Goal: Task Accomplishment & Management: Manage account settings

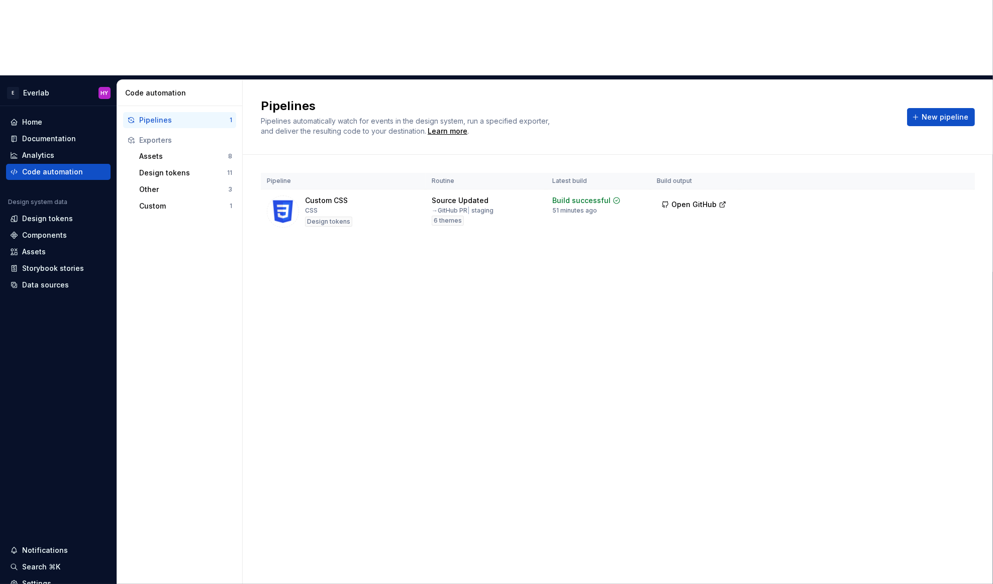
click at [48, 264] on div "Home Documentation Analytics Code automation Design system data Design tokens C…" at bounding box center [58, 369] width 117 height 527
click at [43, 578] on div "Settings" at bounding box center [36, 583] width 29 height 10
click at [20, 578] on div "Settings" at bounding box center [58, 583] width 96 height 10
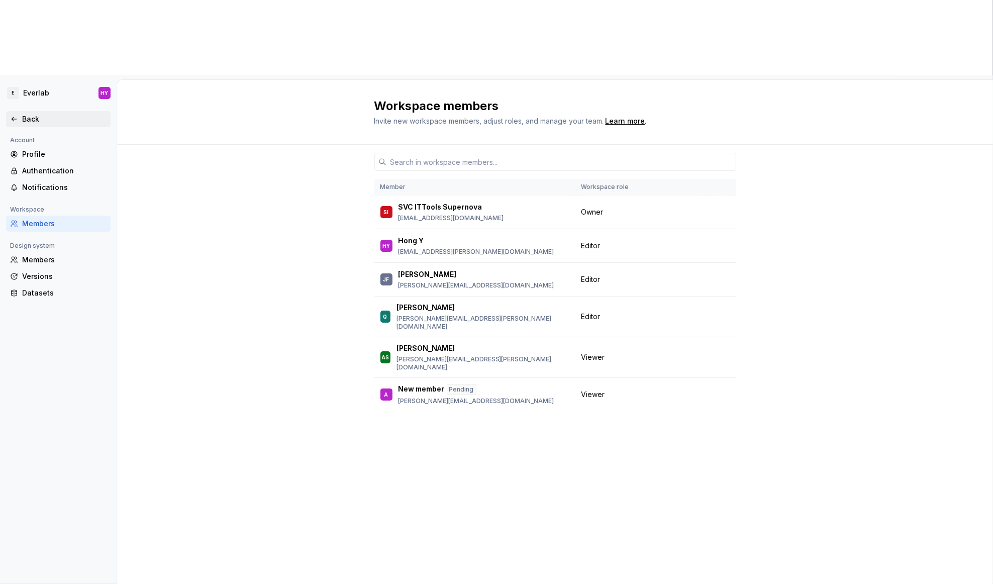
click at [16, 111] on div "Back" at bounding box center [58, 119] width 105 height 16
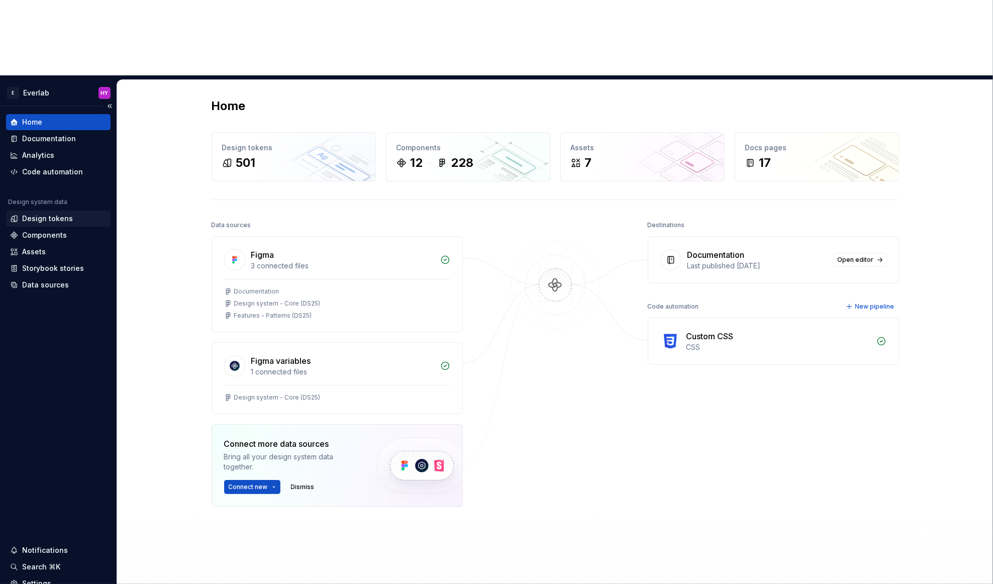
click at [69, 214] on div "Design tokens" at bounding box center [47, 219] width 51 height 10
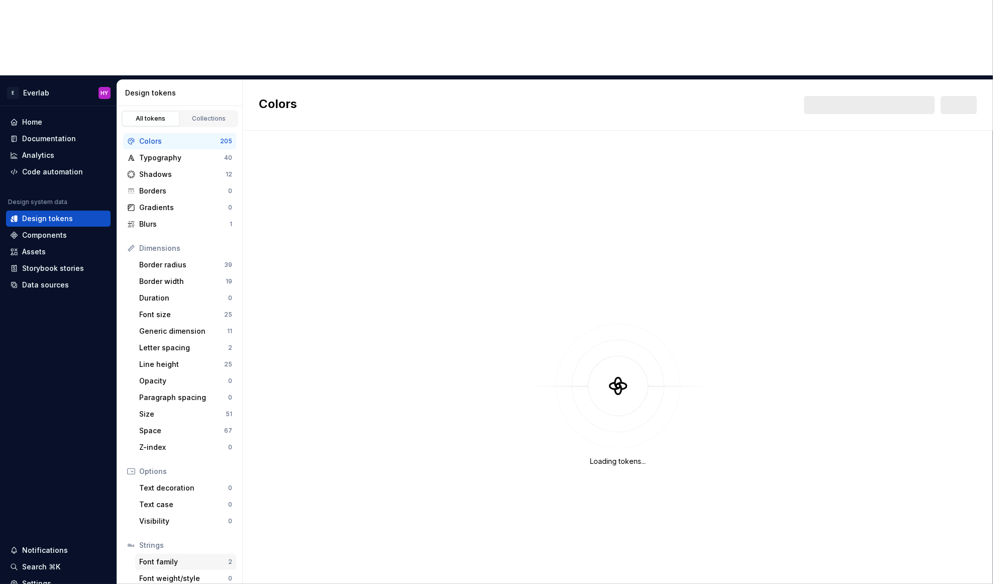
click at [161, 557] on div "Font family" at bounding box center [183, 562] width 89 height 10
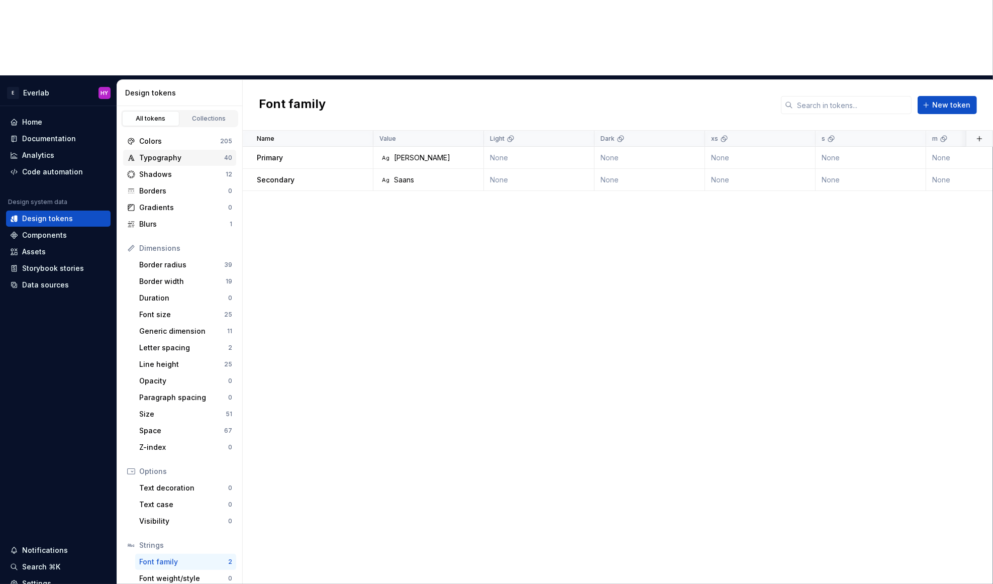
click at [199, 153] on div "Typography" at bounding box center [181, 158] width 85 height 10
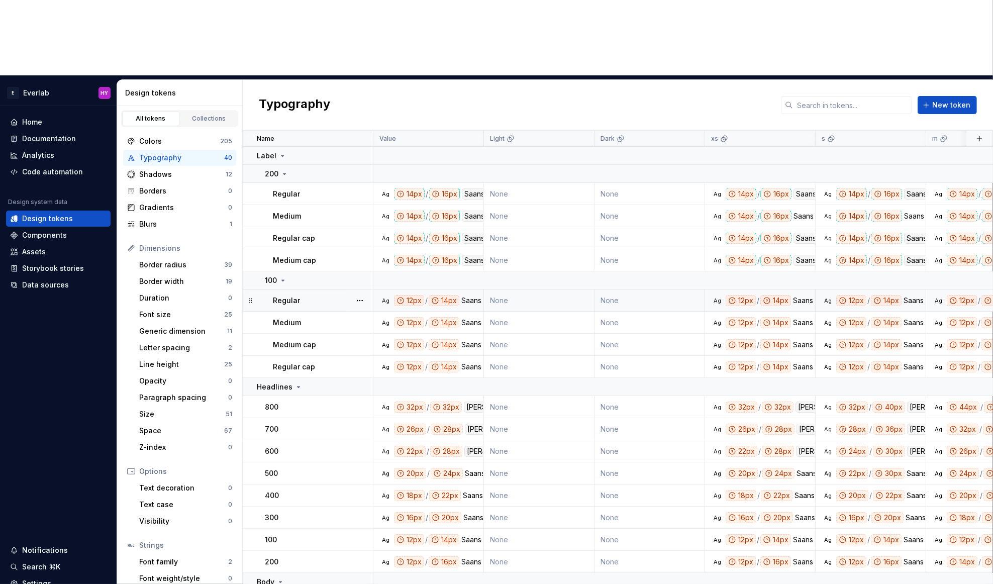
click at [471, 295] on div "Saans" at bounding box center [471, 300] width 20 height 11
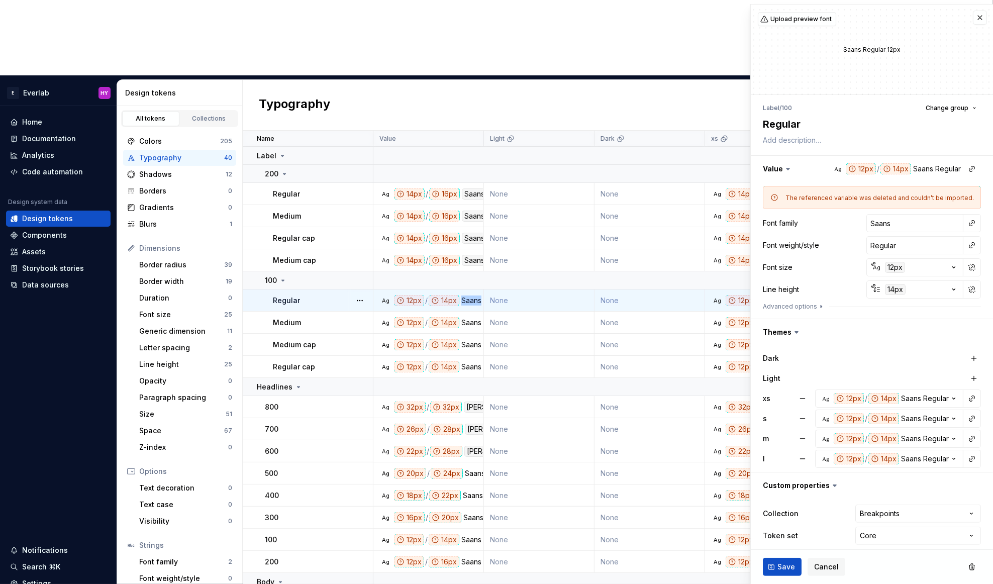
click at [471, 295] on div "Saans" at bounding box center [471, 300] width 20 height 11
drag, startPoint x: 950, startPoint y: 226, endPoint x: 975, endPoint y: 221, distance: 25.1
click at [866, 225] on div "Font family Saans" at bounding box center [872, 223] width 218 height 18
click at [971, 222] on button "button" at bounding box center [972, 223] width 14 height 14
click at [600, 33] on html "E Everlab HY Home Documentation Analytics Code automation Design system data De…" at bounding box center [496, 292] width 993 height 584
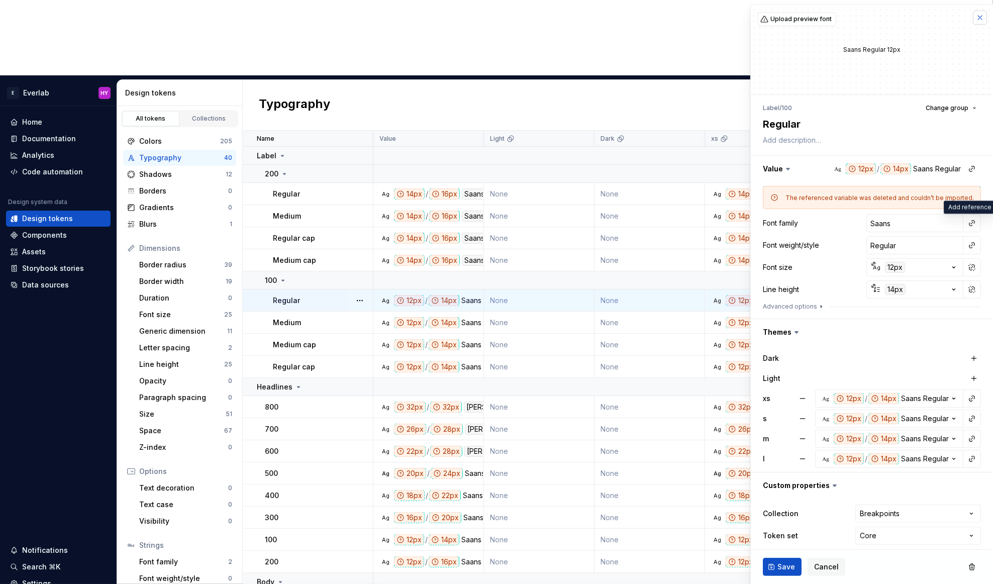
click at [978, 17] on button "button" at bounding box center [980, 18] width 14 height 14
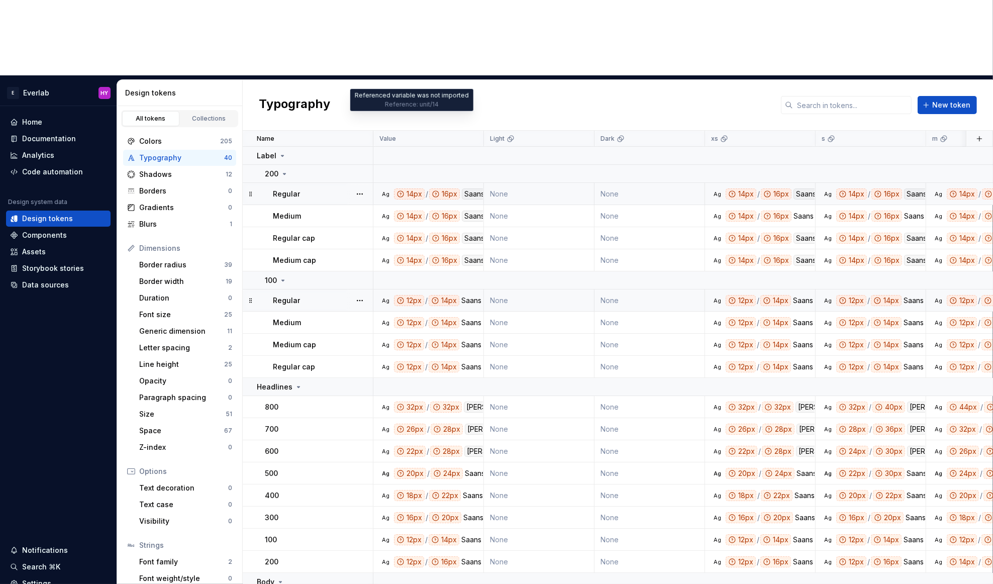
click at [406, 188] on div "14px" at bounding box center [409, 193] width 31 height 11
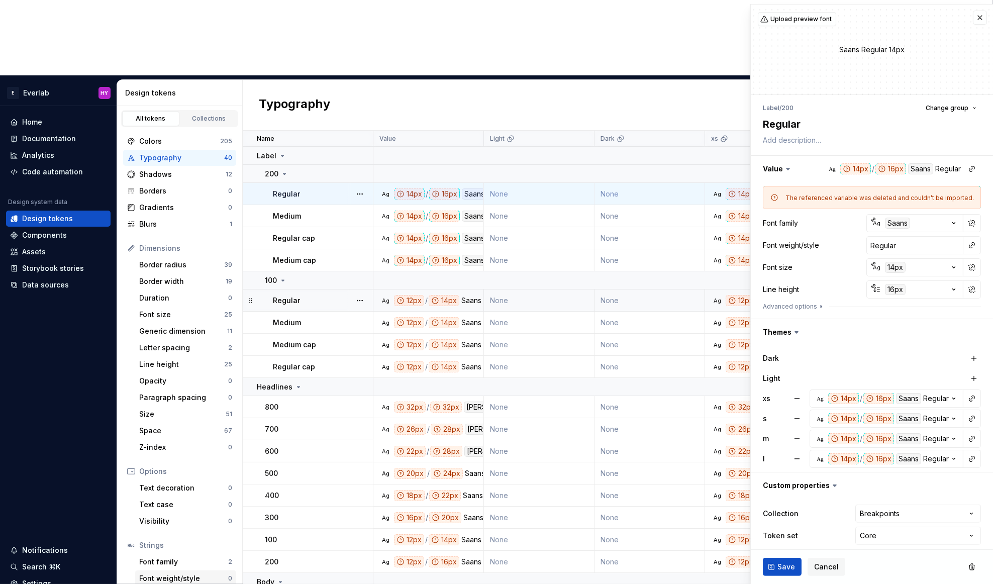
click at [211, 573] on div "Font weight/style" at bounding box center [183, 578] width 89 height 10
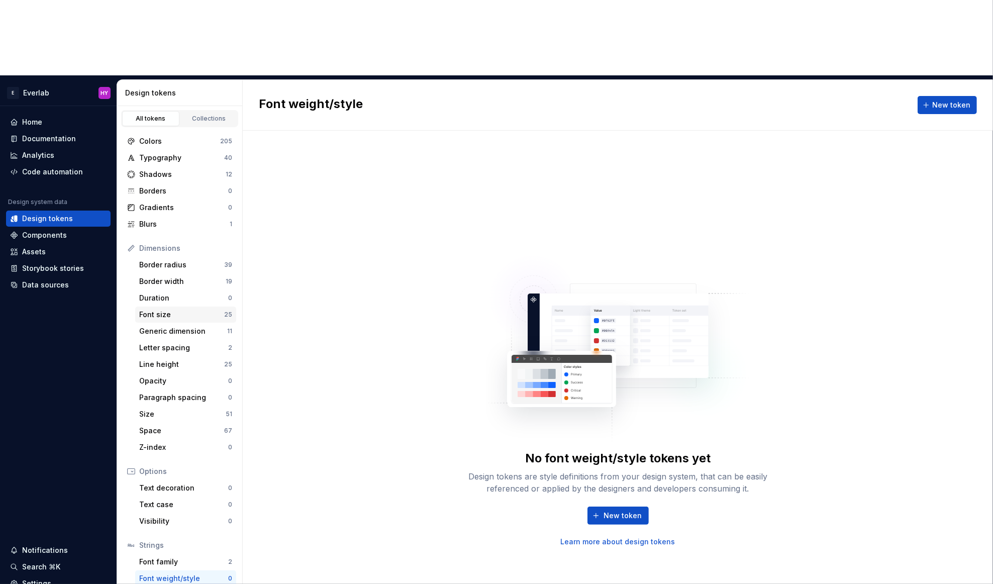
click at [182, 310] on div "Font size" at bounding box center [181, 315] width 85 height 10
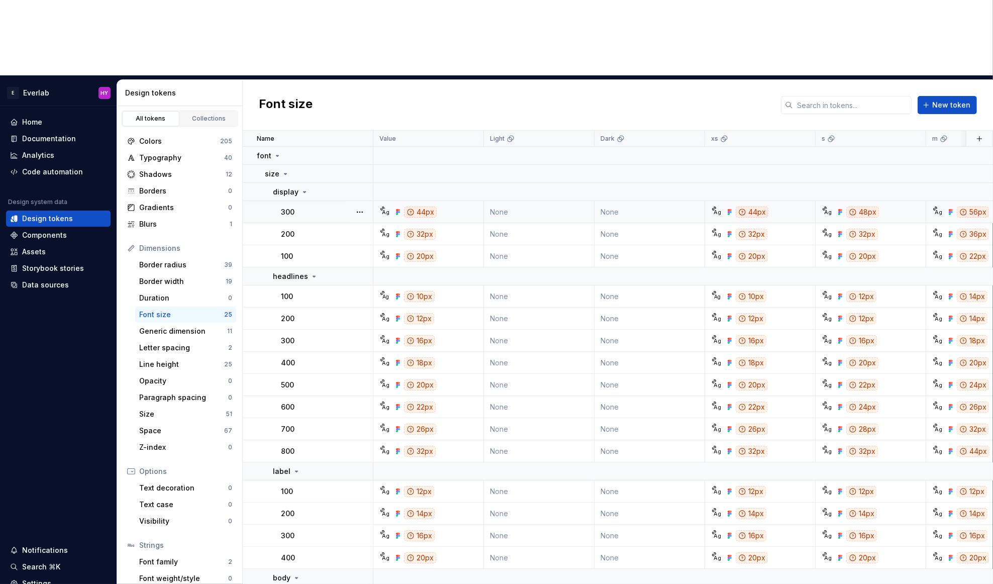
click at [419, 207] on div "44px" at bounding box center [420, 212] width 33 height 11
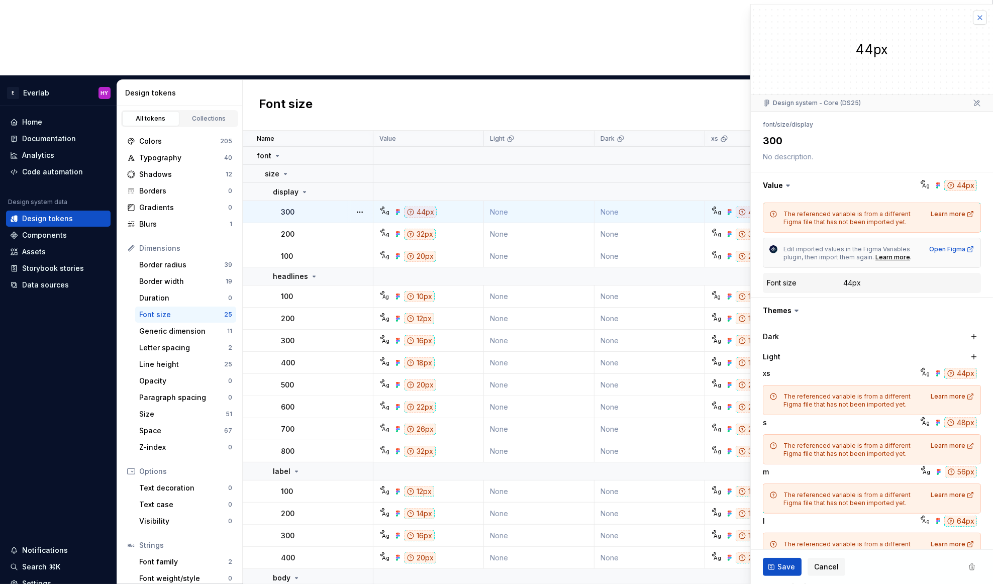
click at [982, 14] on button "button" at bounding box center [980, 18] width 14 height 14
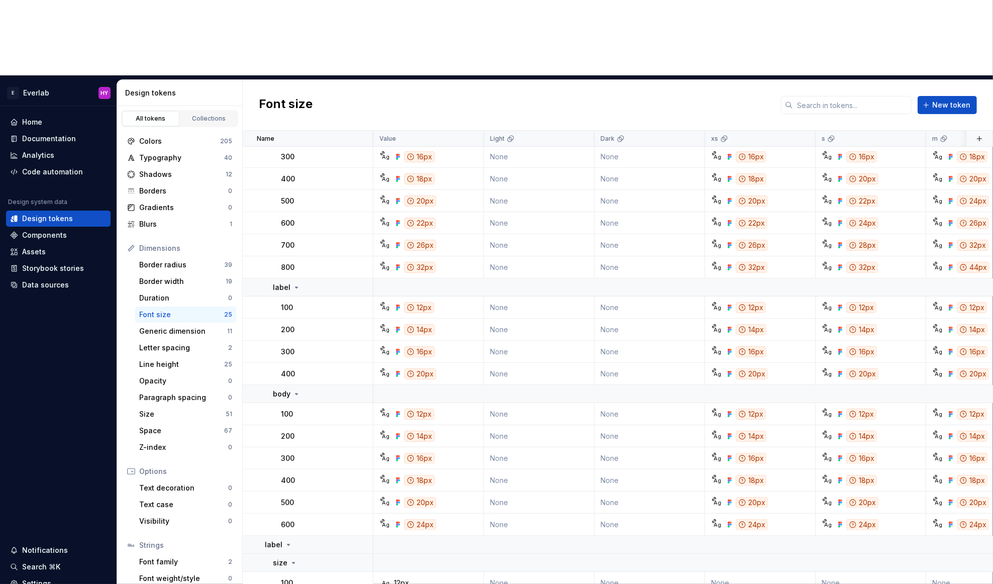
scroll to position [163, 0]
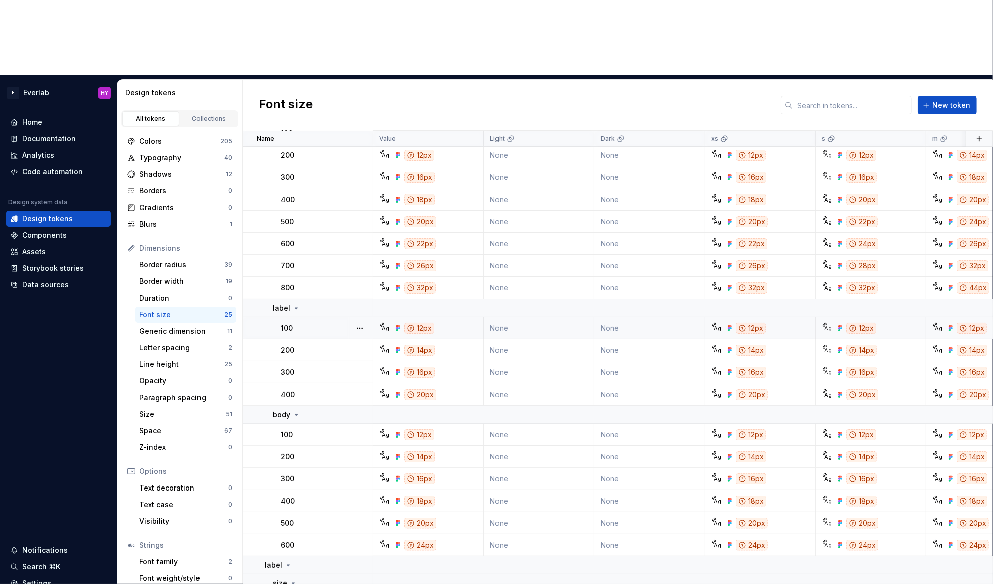
click at [746, 323] on div "12px" at bounding box center [751, 328] width 30 height 11
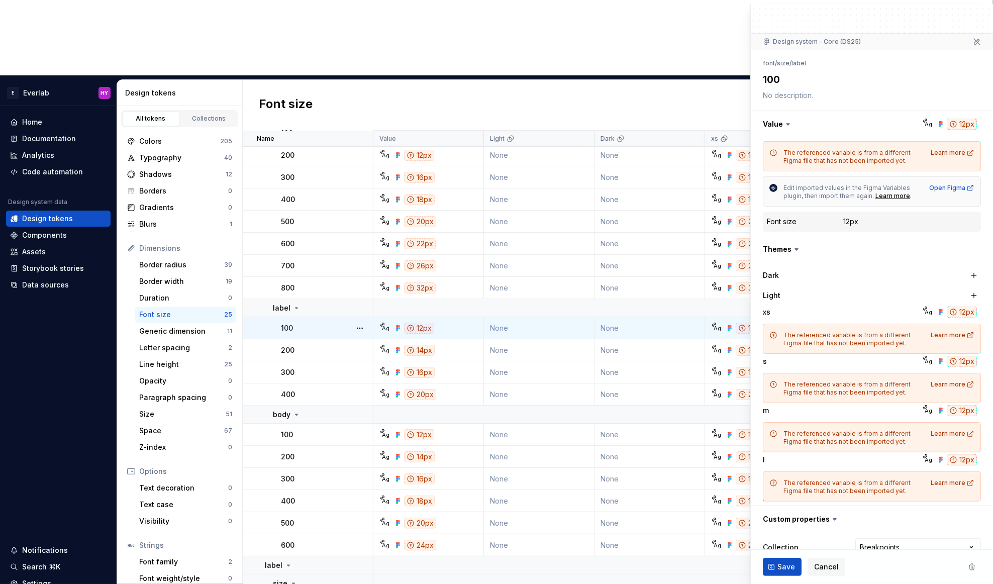
scroll to position [98, 0]
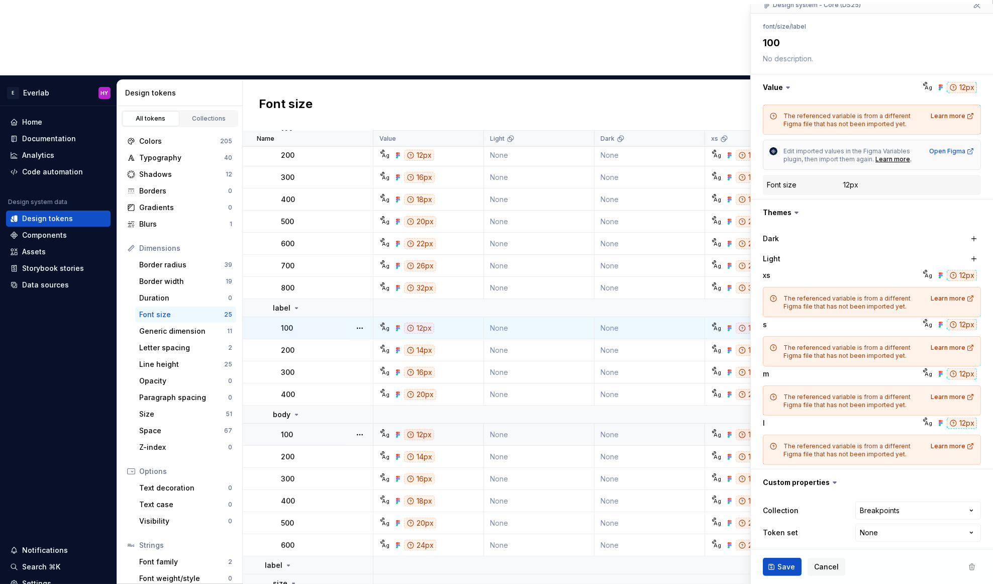
click at [570, 424] on td "None" at bounding box center [539, 435] width 111 height 22
type textarea "*"
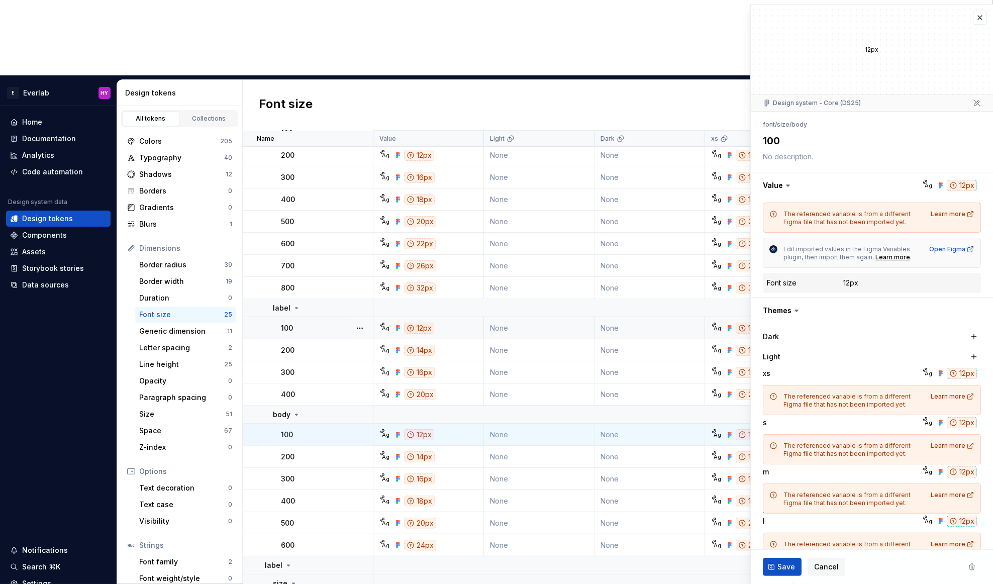
click at [987, 15] on div "12px" at bounding box center [872, 50] width 242 height 90
click at [986, 20] on button "button" at bounding box center [980, 18] width 14 height 14
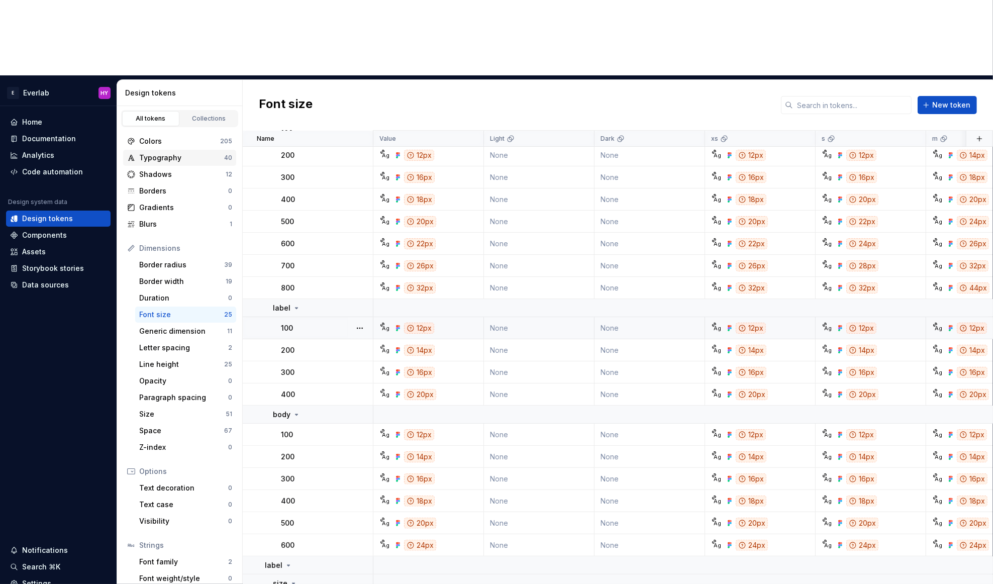
click at [213, 153] on div "Typography" at bounding box center [181, 158] width 85 height 10
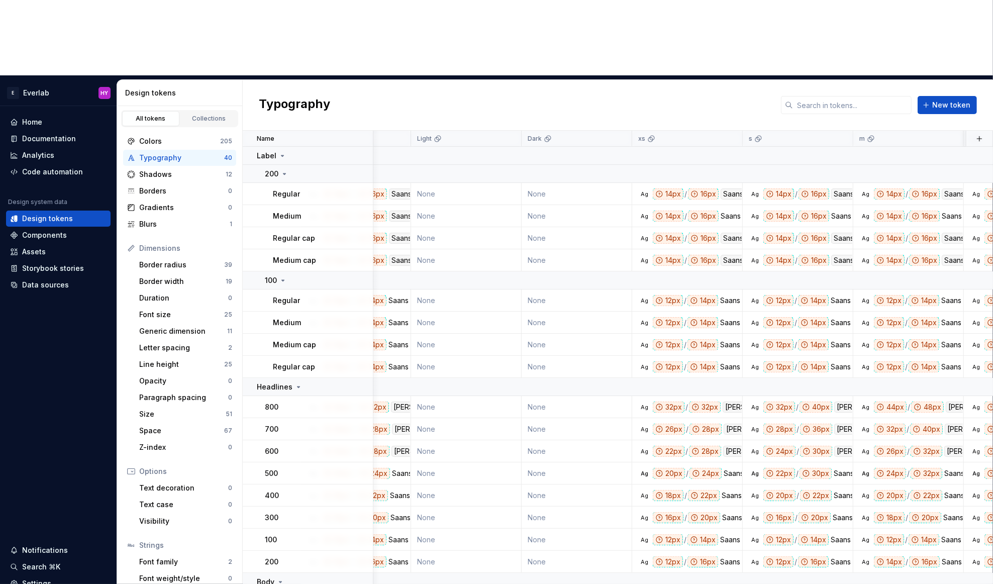
scroll to position [0, 460]
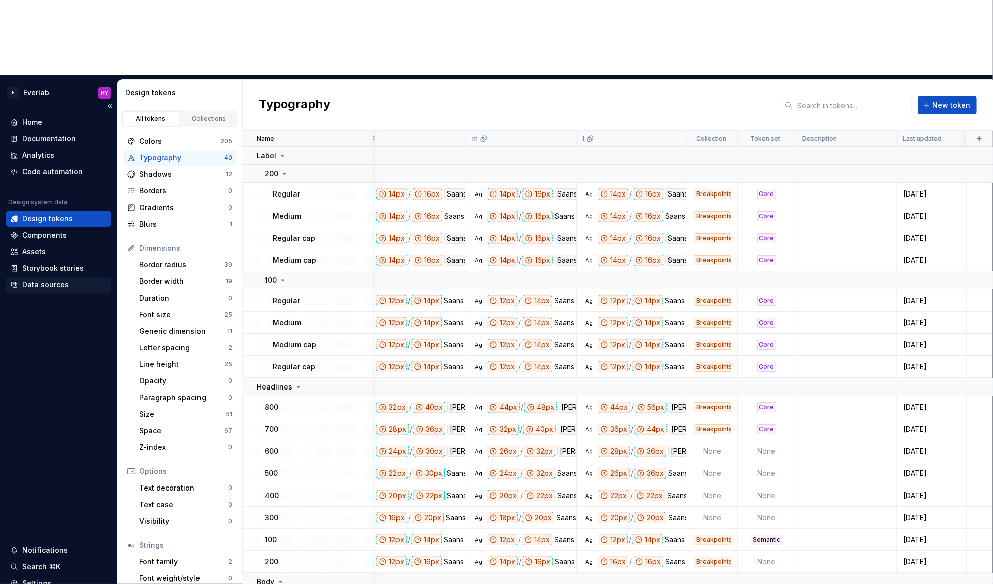
click at [73, 280] on div "Data sources" at bounding box center [58, 285] width 96 height 10
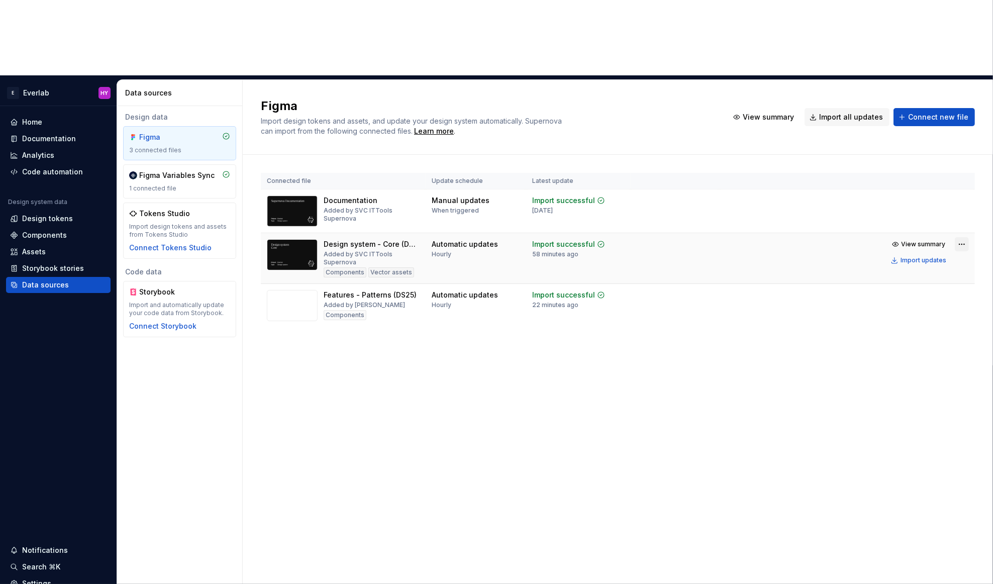
click at [962, 168] on html "E Everlab HY Home Documentation Analytics Code automation Design system data De…" at bounding box center [496, 292] width 993 height 584
click at [944, 185] on div "Edit import scope" at bounding box center [931, 188] width 115 height 10
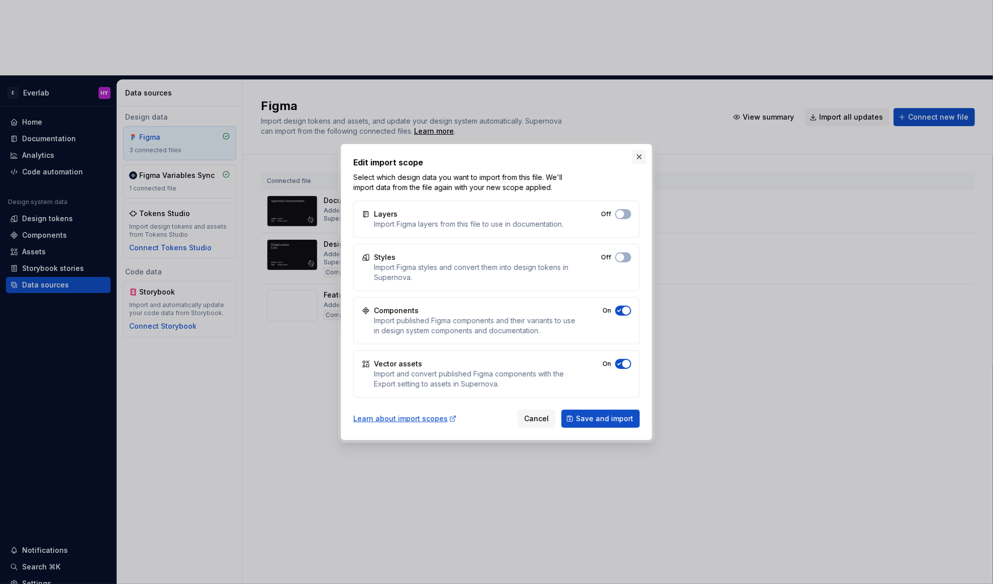
click at [642, 156] on button "button" at bounding box center [639, 157] width 14 height 14
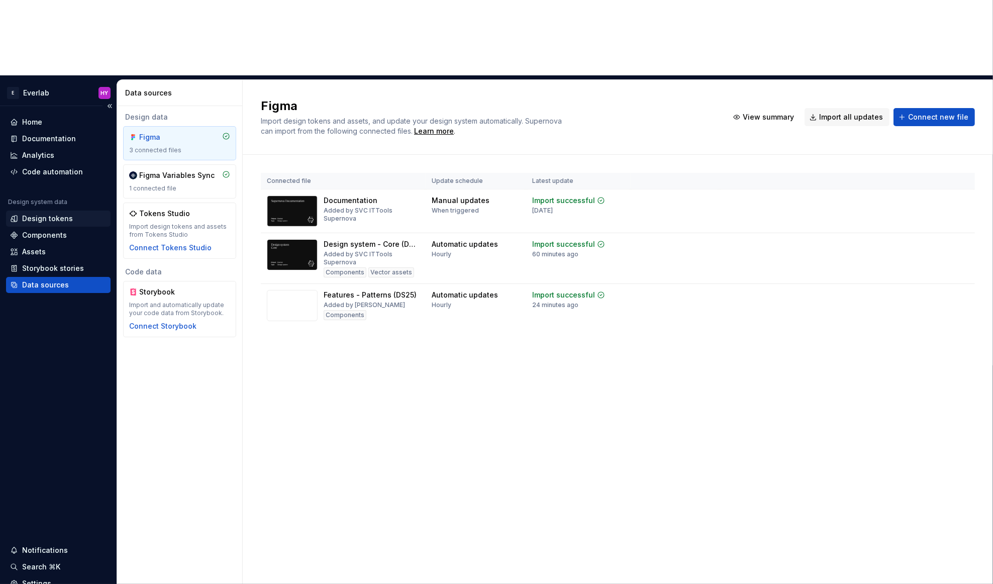
click at [37, 214] on div "Design tokens" at bounding box center [47, 219] width 51 height 10
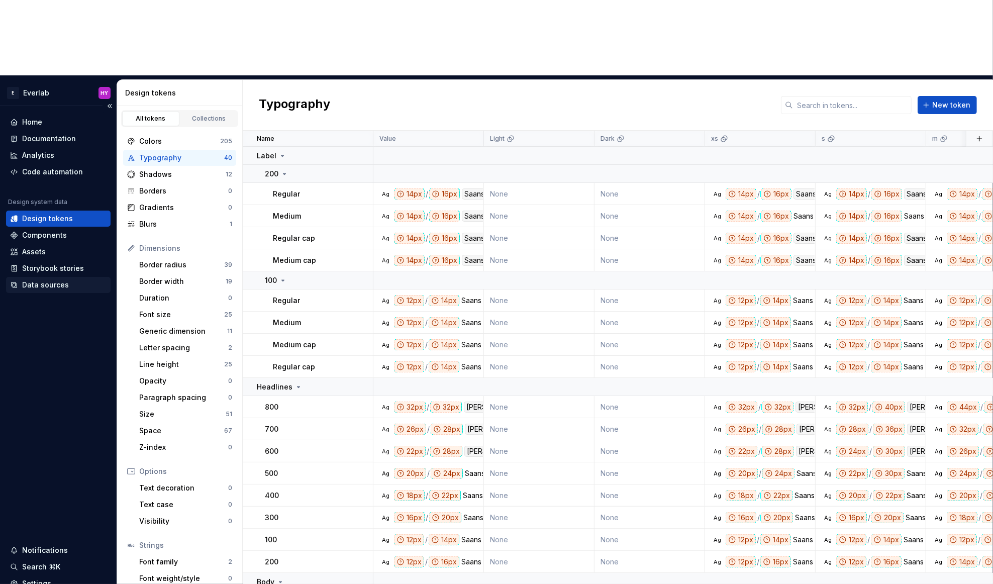
click at [55, 280] on div "Data sources" at bounding box center [45, 285] width 47 height 10
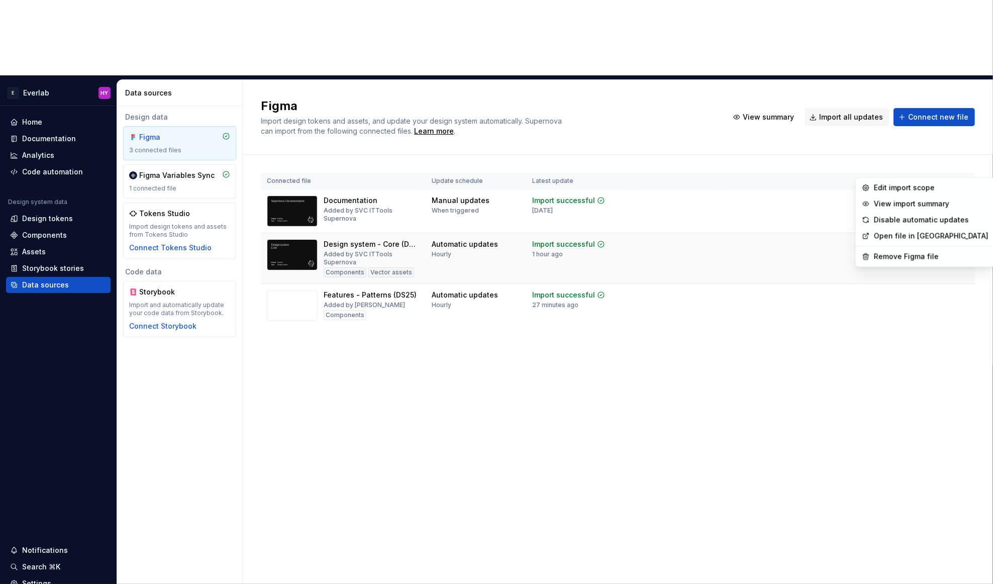
click at [962, 165] on html "E Everlab HY Home Documentation Analytics Code automation Design system data De…" at bounding box center [496, 292] width 993 height 584
click at [936, 186] on div "Edit import scope" at bounding box center [931, 188] width 115 height 10
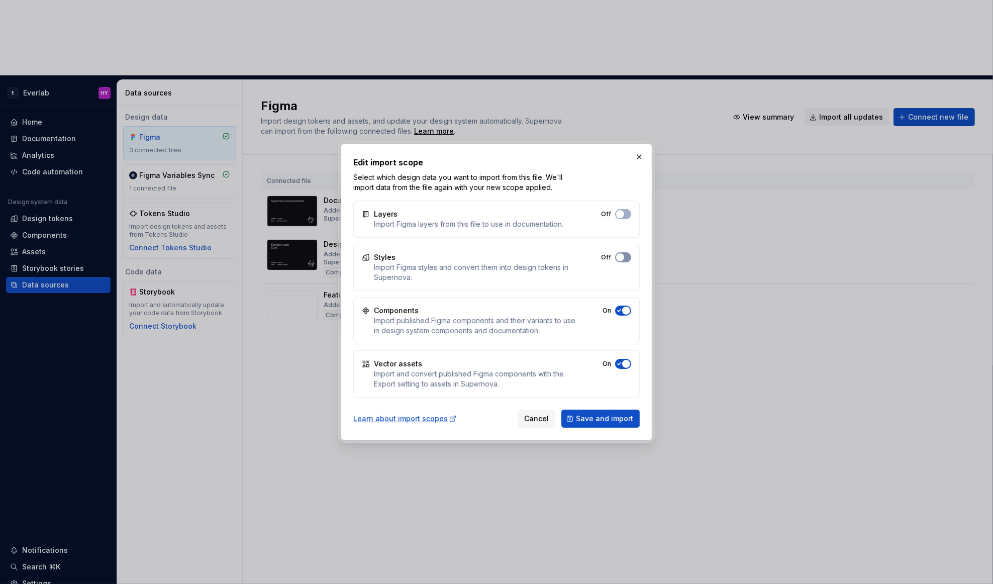
click at [623, 258] on span "button" at bounding box center [620, 257] width 8 height 8
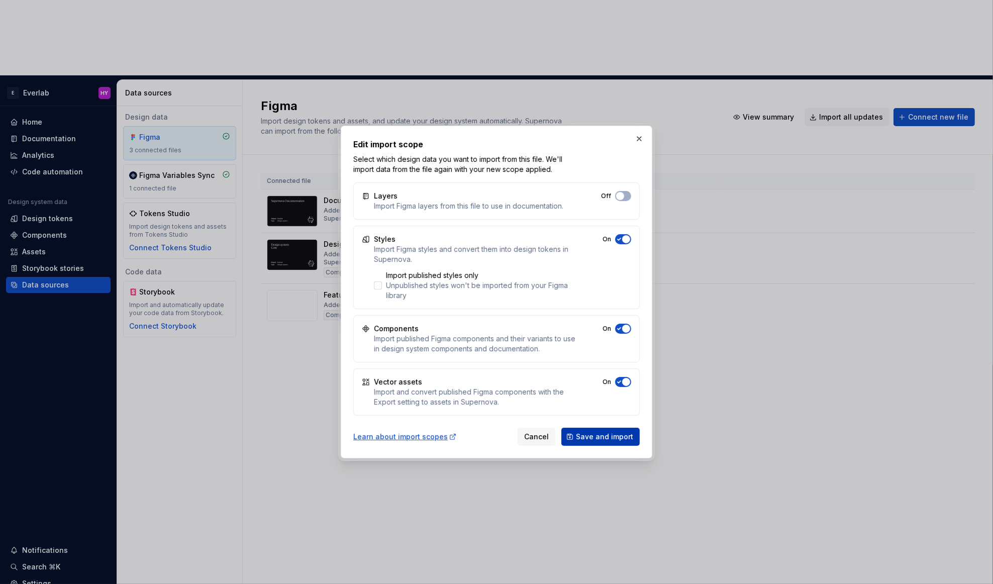
click at [601, 439] on span "Save and import" at bounding box center [604, 437] width 57 height 10
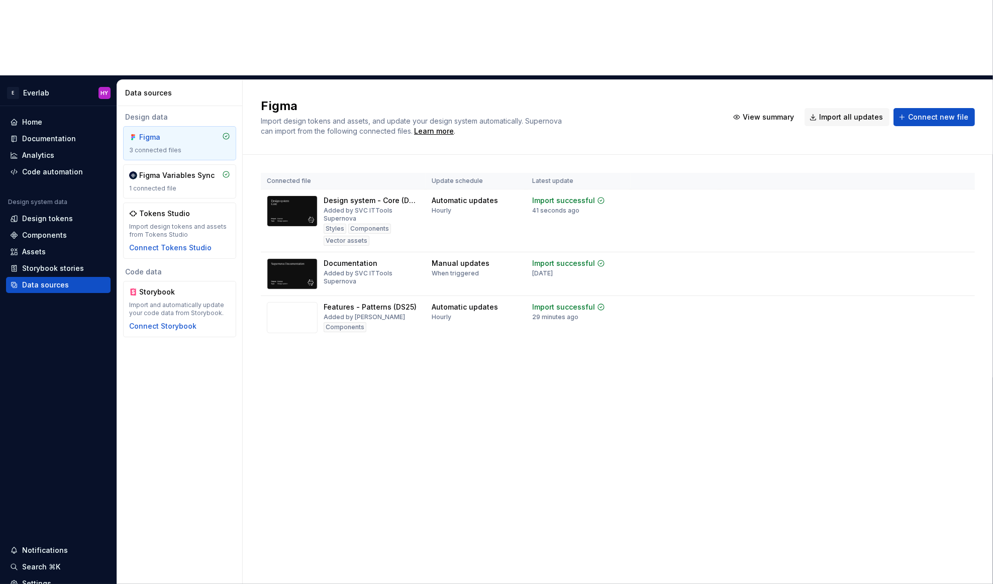
click at [713, 306] on div "Figma Import design tokens and assets, and update your design system automatica…" at bounding box center [618, 370] width 750 height 580
click at [67, 214] on div "Design tokens" at bounding box center [47, 219] width 51 height 10
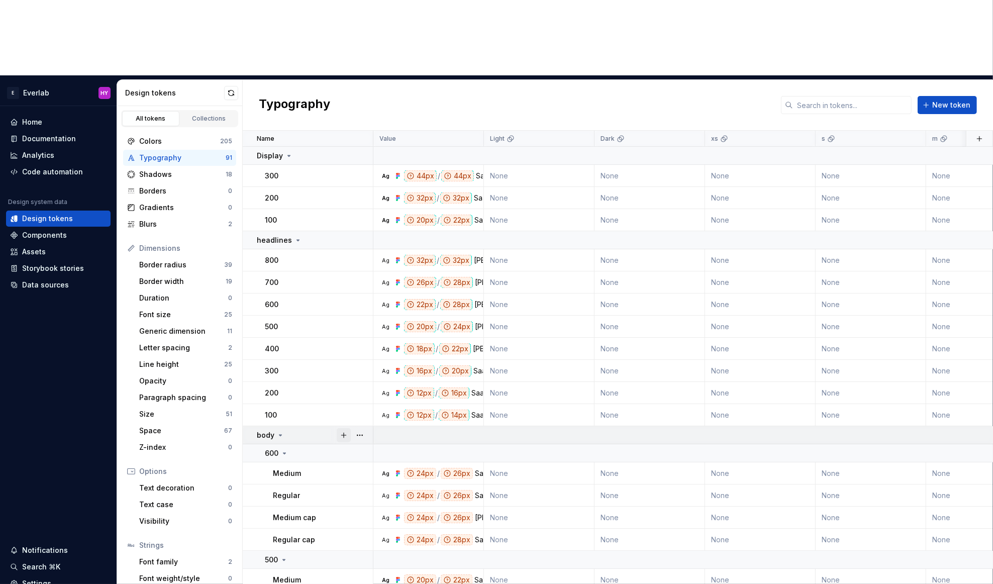
click at [346, 428] on button "button" at bounding box center [344, 435] width 14 height 14
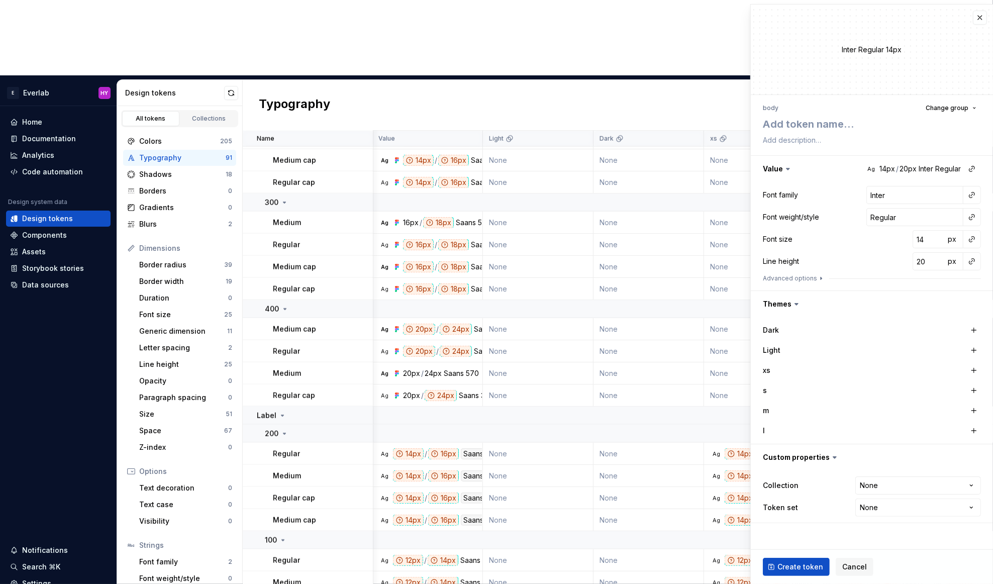
scroll to position [1268, 1]
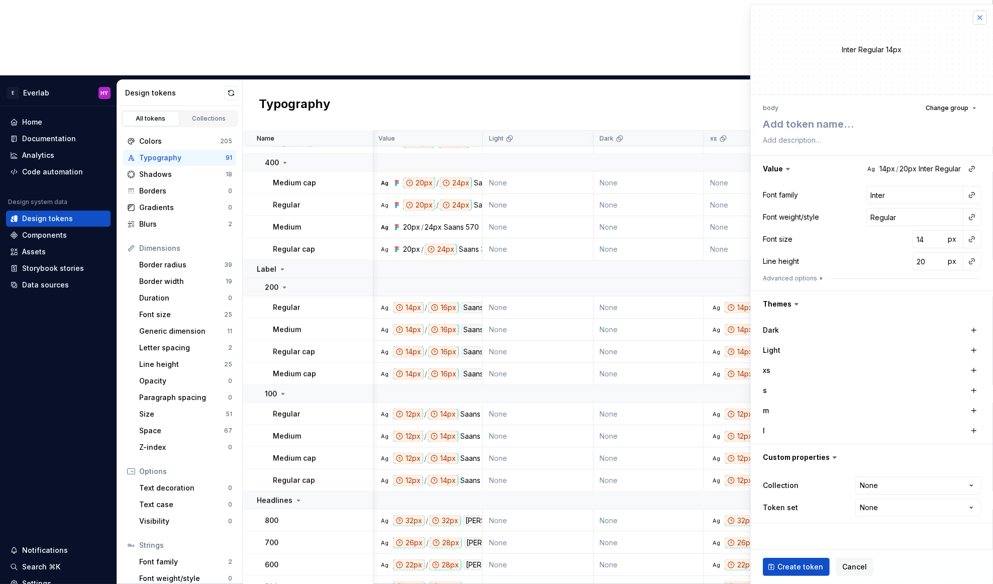
click at [981, 16] on button "button" at bounding box center [980, 18] width 14 height 14
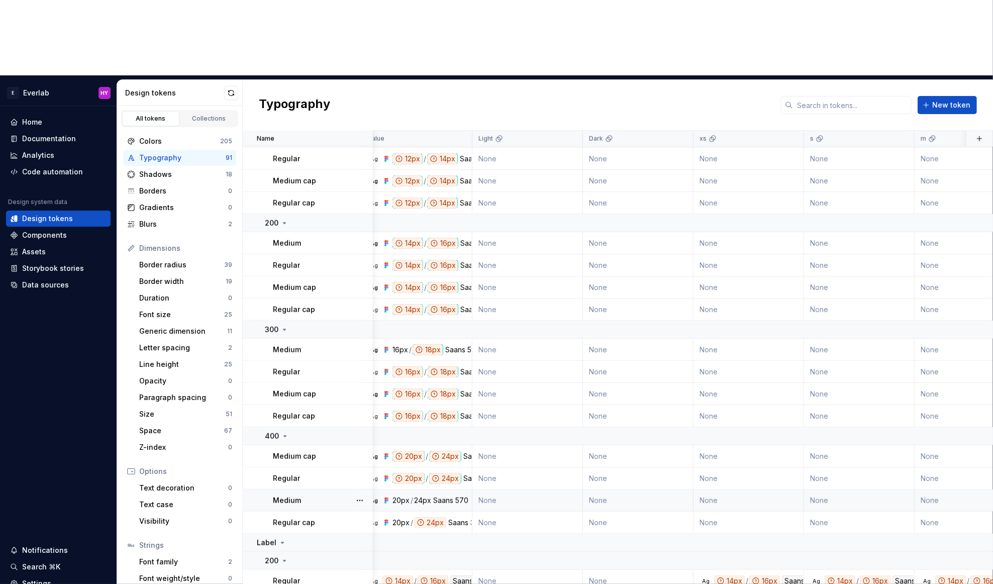
scroll to position [994, 0]
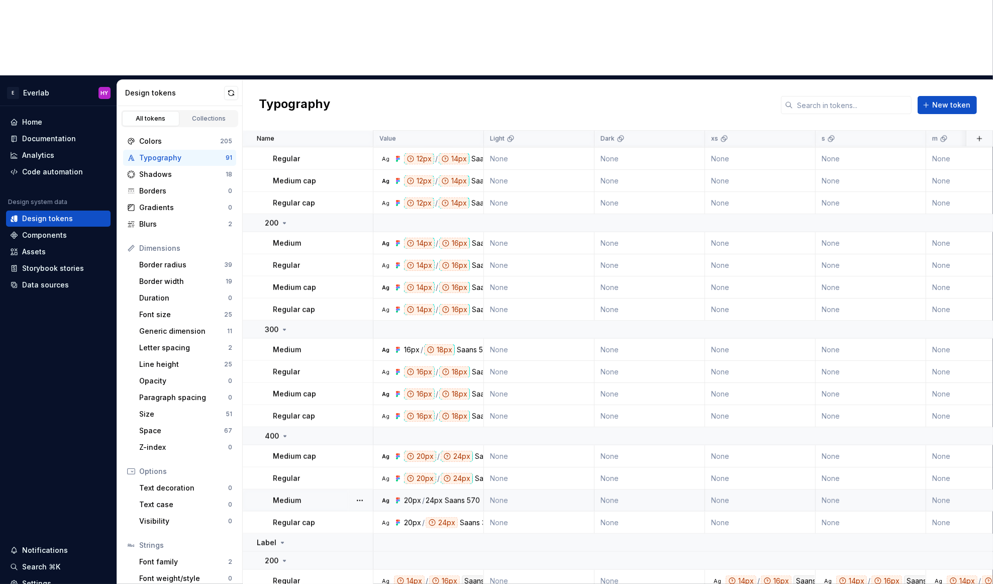
click at [445, 496] on div "Saans" at bounding box center [455, 501] width 20 height 10
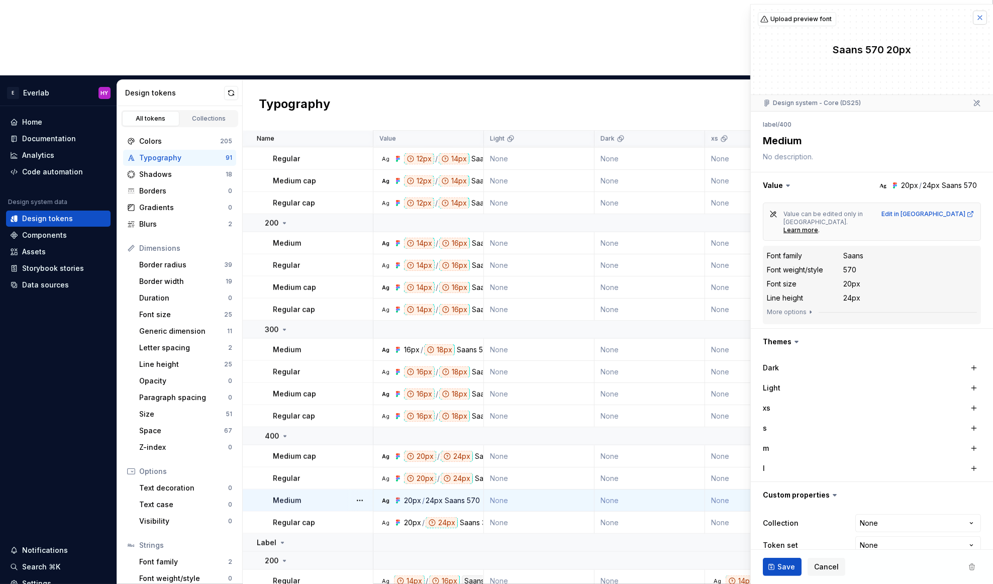
click at [984, 11] on button "button" at bounding box center [980, 18] width 14 height 14
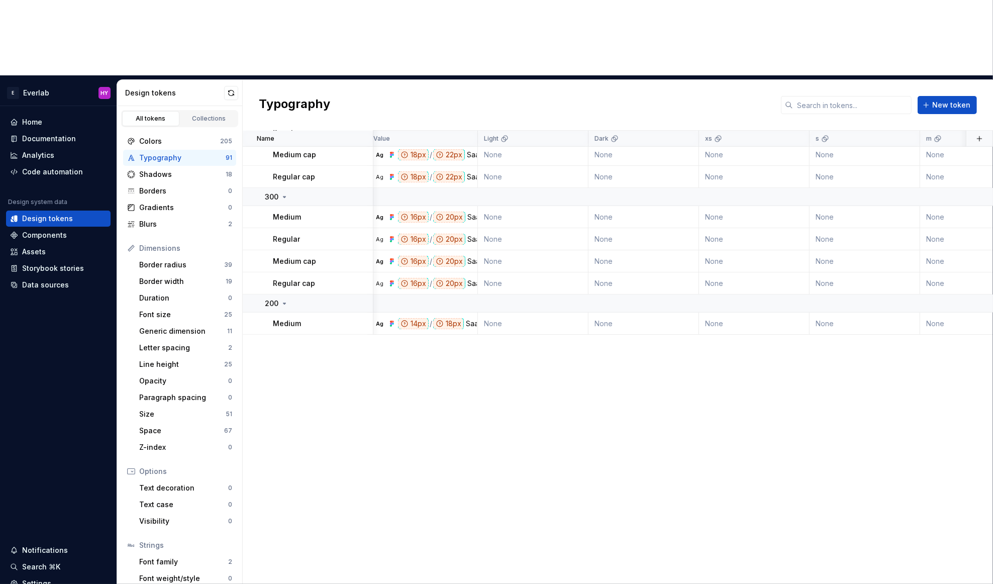
scroll to position [0, 6]
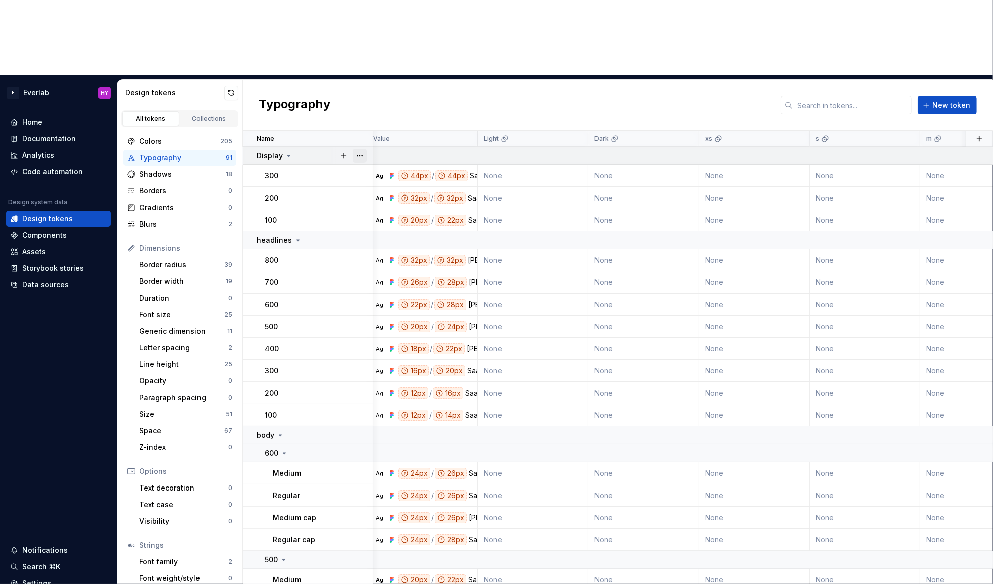
click at [362, 149] on button "button" at bounding box center [360, 156] width 14 height 14
click at [317, 327] on html "E Everlab HY Home Documentation Analytics Code automation Design system data De…" at bounding box center [496, 292] width 993 height 584
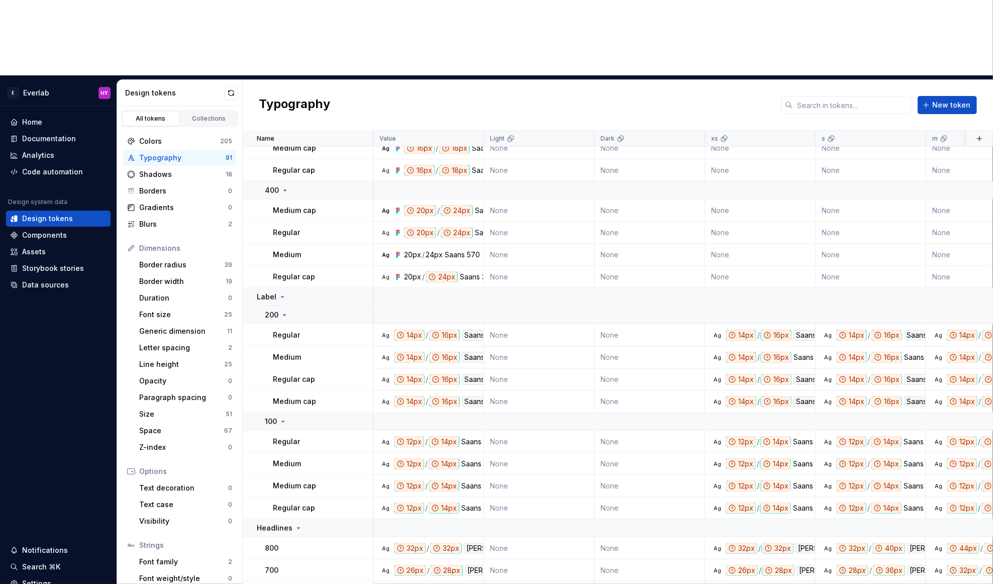
scroll to position [1242, 0]
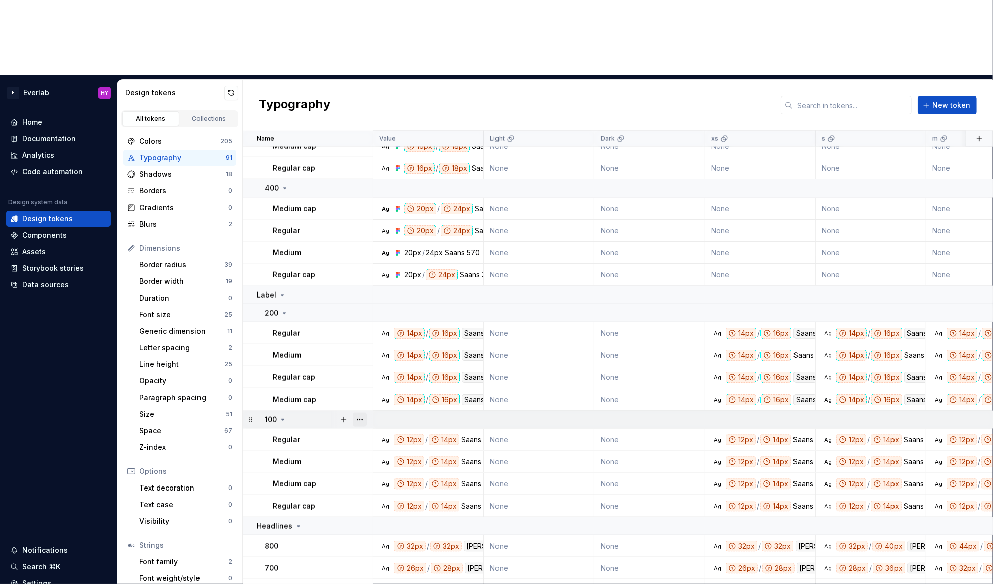
click at [360, 413] on button "button" at bounding box center [360, 420] width 14 height 14
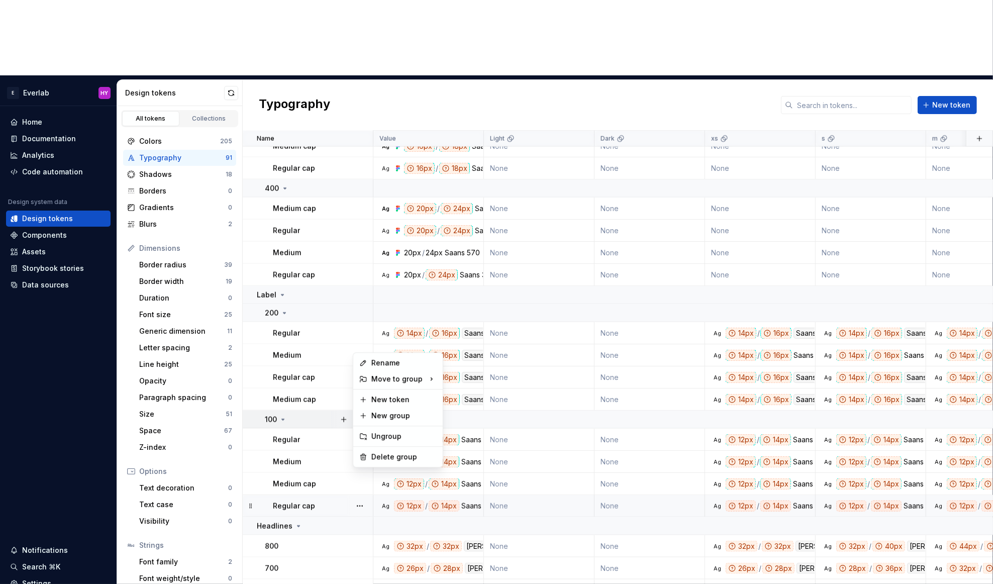
click at [310, 430] on html "E Everlab HY Home Documentation Analytics Code automation Design system data De…" at bounding box center [496, 292] width 993 height 584
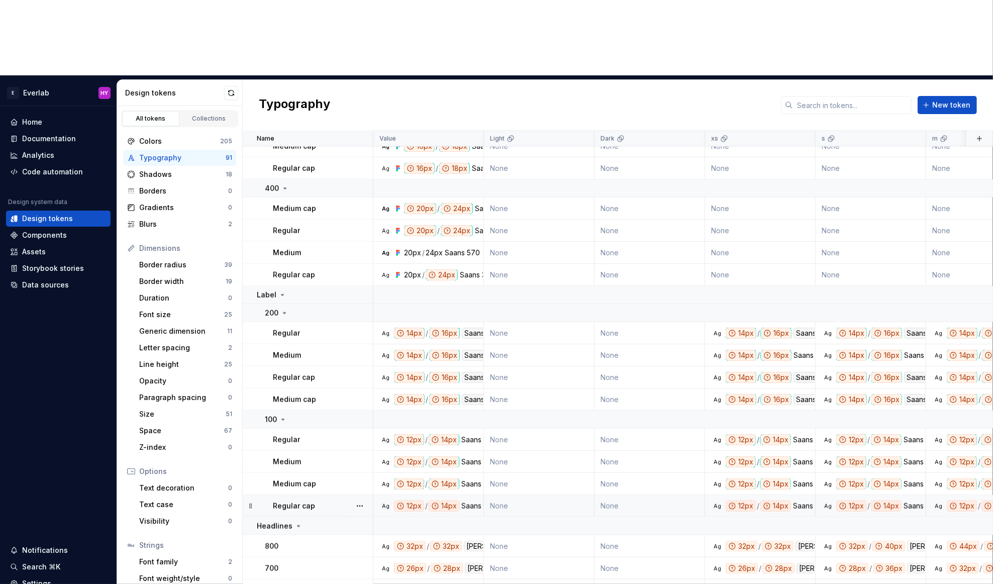
scroll to position [1275, 0]
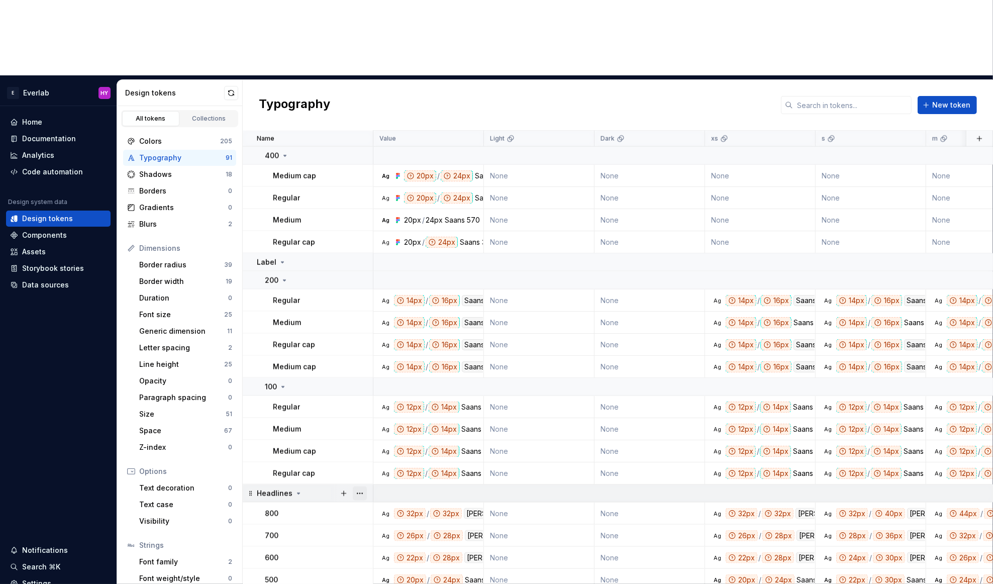
click at [360, 487] on button "button" at bounding box center [360, 494] width 14 height 14
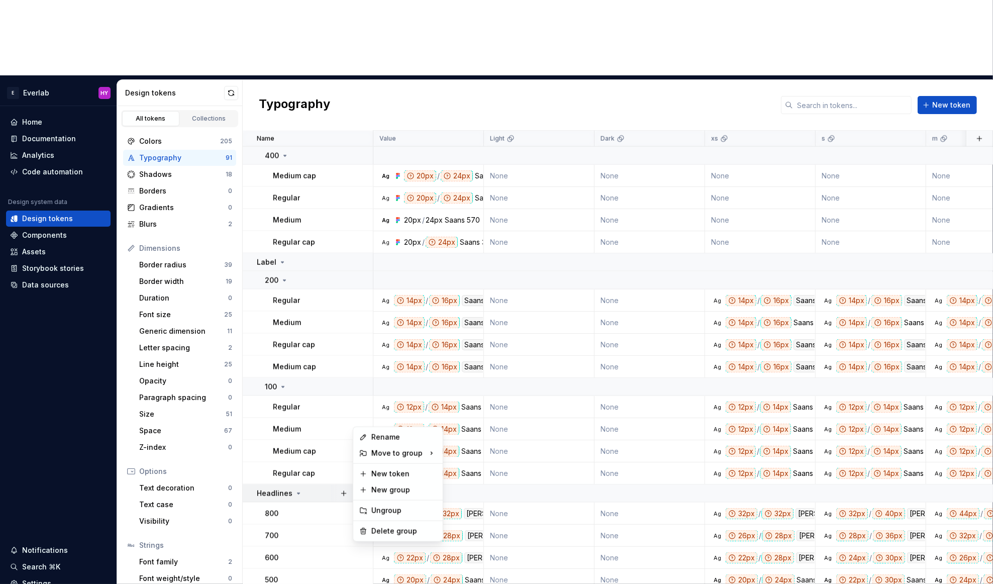
click at [339, 181] on html "E Everlab HY Home Documentation Analytics Code automation Design system data De…" at bounding box center [496, 292] width 993 height 584
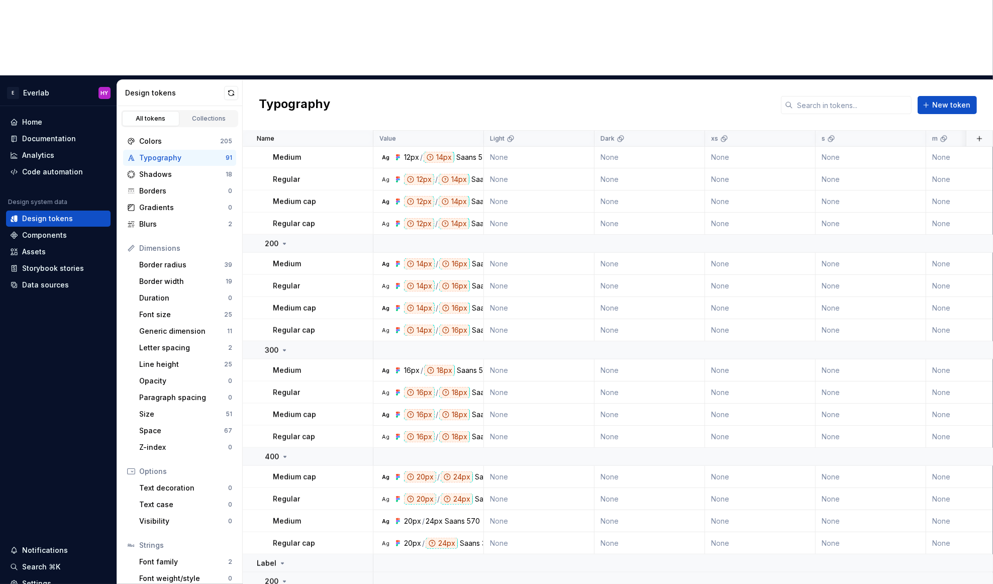
scroll to position [1025, 0]
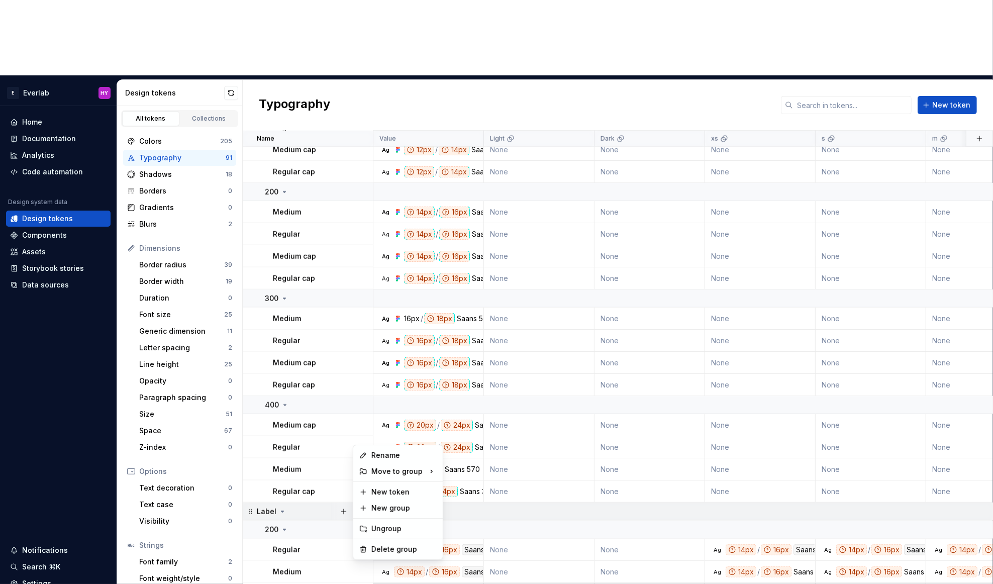
click at [361, 505] on button "button" at bounding box center [360, 512] width 14 height 14
click at [316, 430] on html "E Everlab HY Home Documentation Analytics Code automation Design system data De…" at bounding box center [496, 292] width 993 height 584
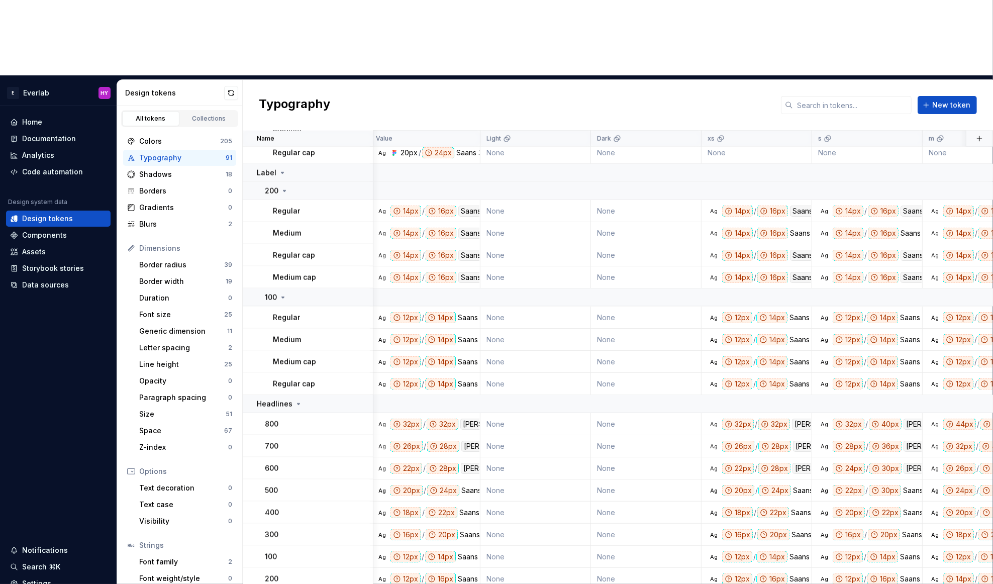
scroll to position [1364, 5]
click at [174, 310] on div "Font size" at bounding box center [181, 315] width 85 height 10
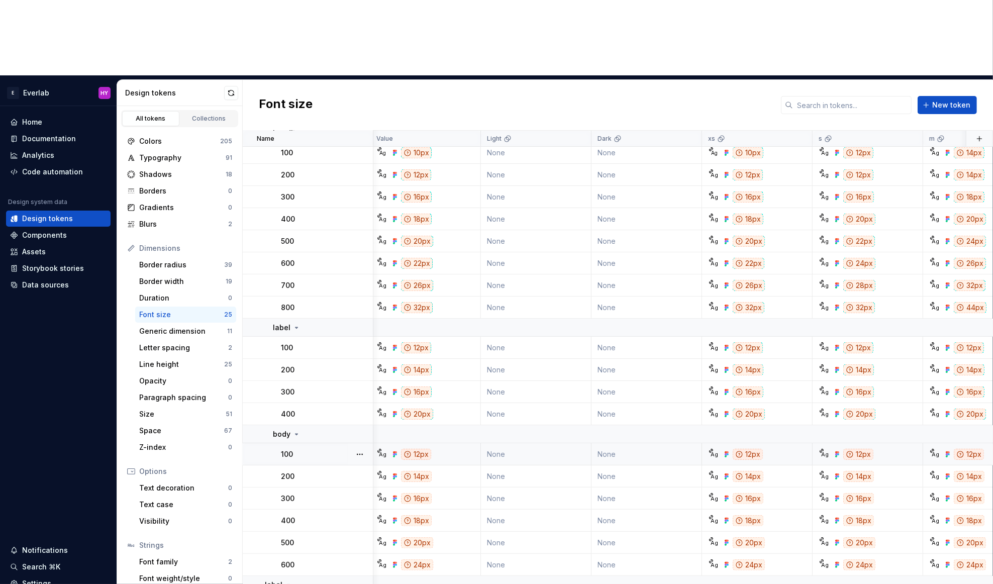
scroll to position [144, 0]
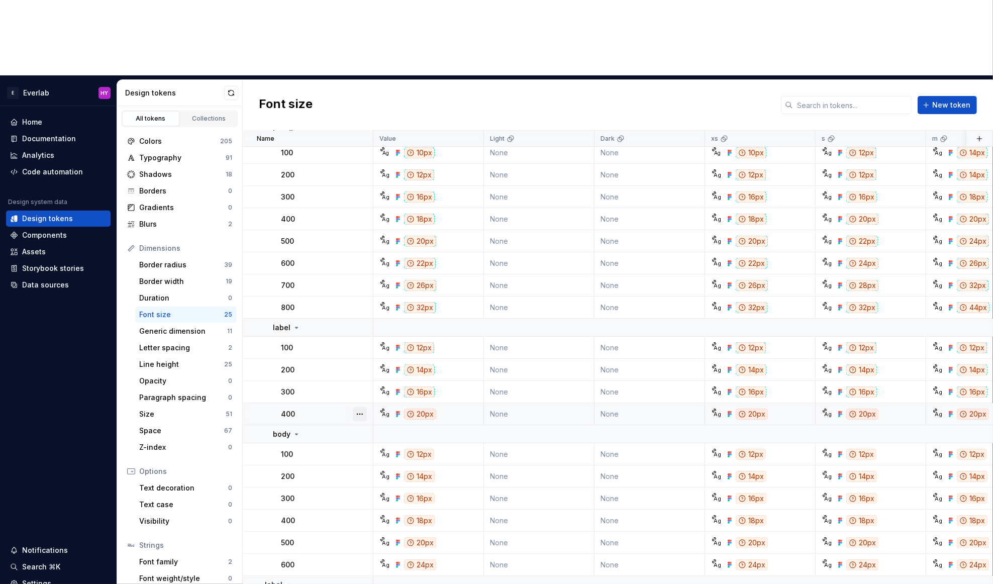
click at [359, 407] on button "button" at bounding box center [360, 414] width 14 height 14
click at [343, 335] on html "E Everlab HY Home Documentation Analytics Code automation Design system data De…" at bounding box center [496, 292] width 993 height 584
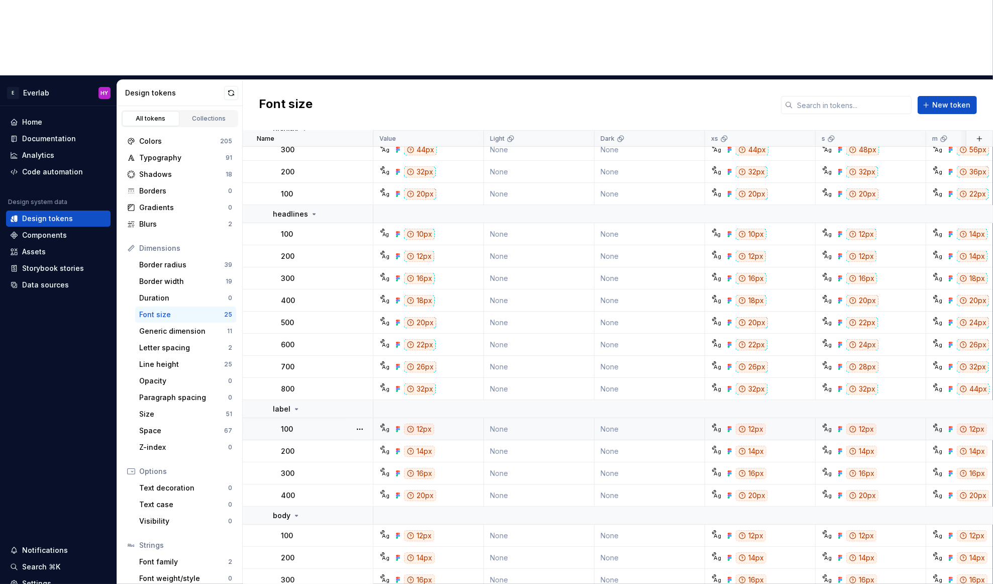
scroll to position [67, 0]
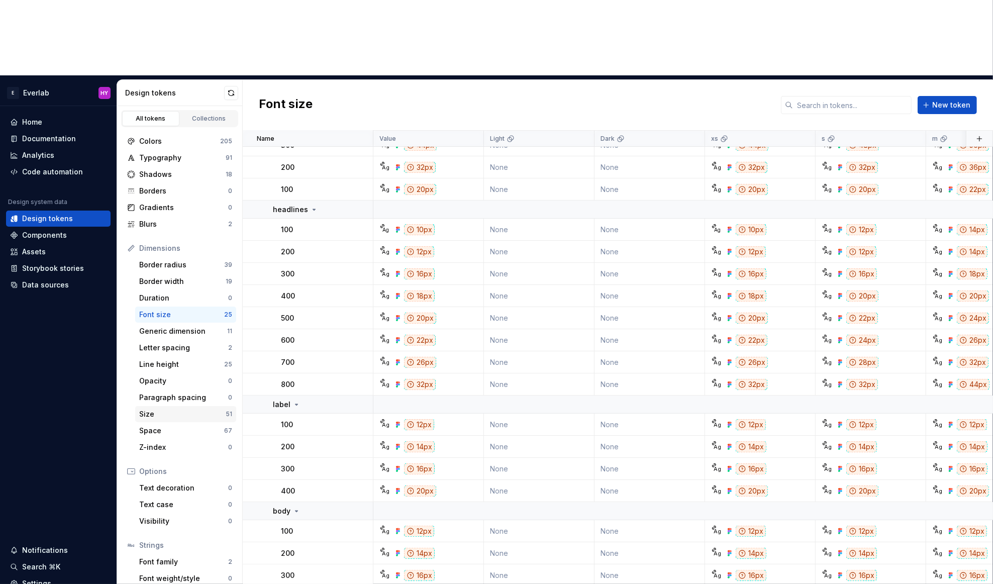
click at [202, 409] on div "Size" at bounding box center [182, 414] width 86 height 10
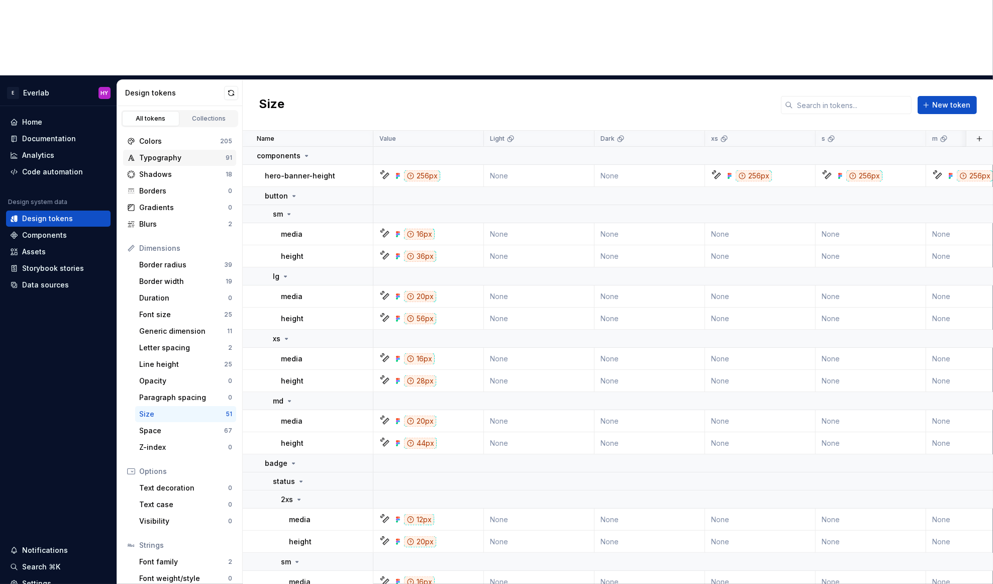
click at [187, 153] on div "Typography" at bounding box center [182, 158] width 86 height 10
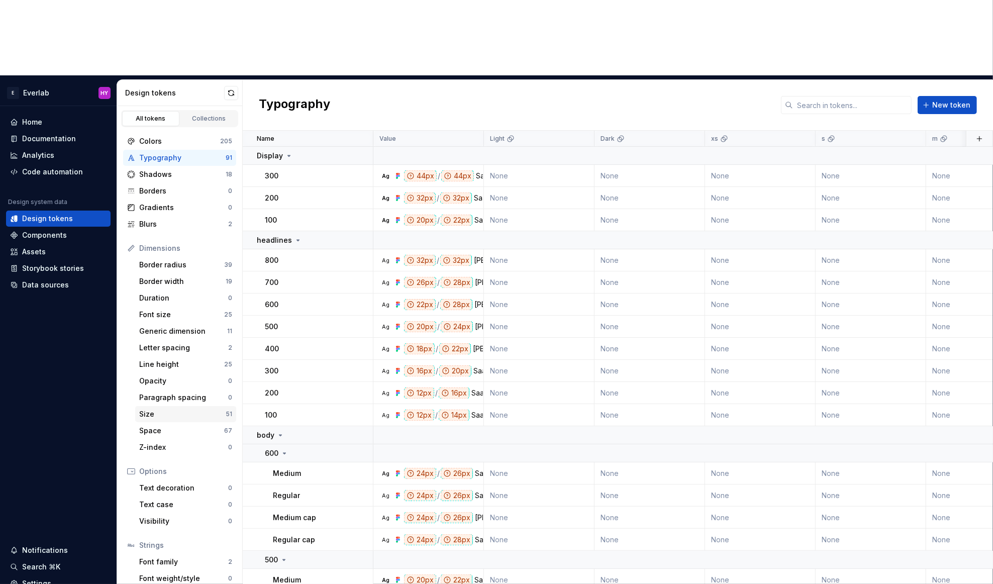
click at [164, 409] on div "Size" at bounding box center [182, 414] width 86 height 10
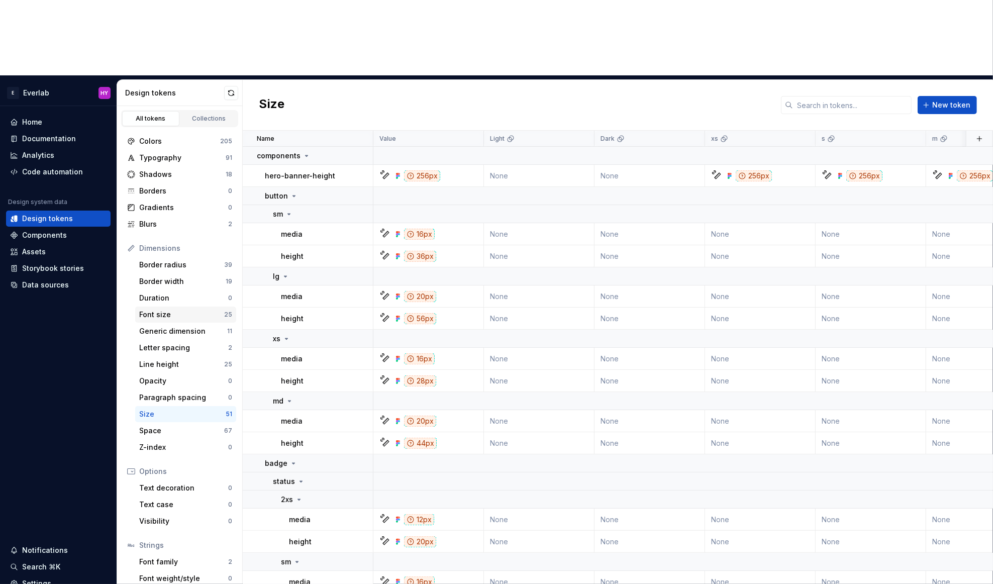
click at [183, 310] on div "Font size" at bounding box center [181, 315] width 85 height 10
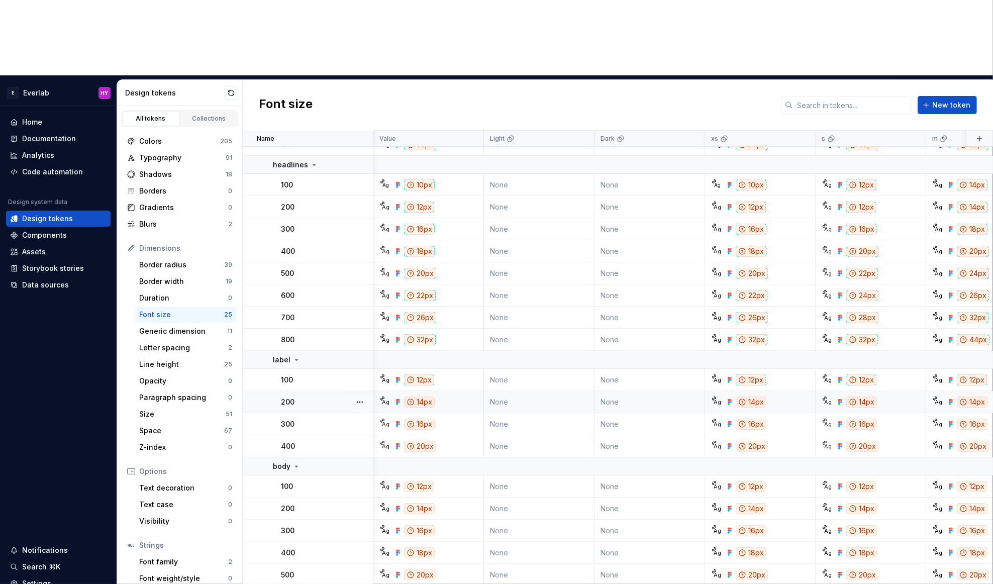
scroll to position [184, 5]
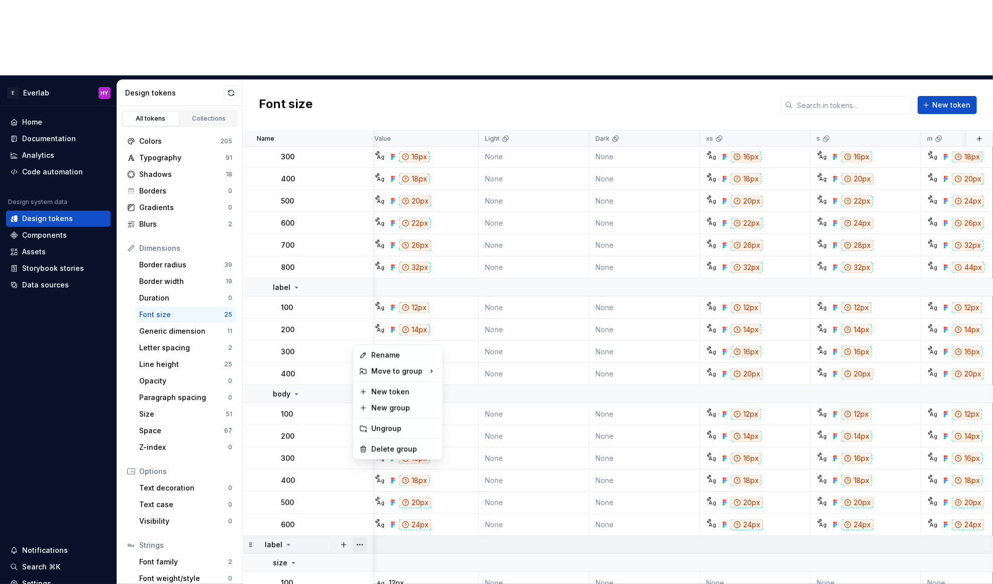
click at [362, 538] on button "button" at bounding box center [360, 545] width 14 height 14
click at [371, 449] on div "Delete group" at bounding box center [403, 449] width 65 height 10
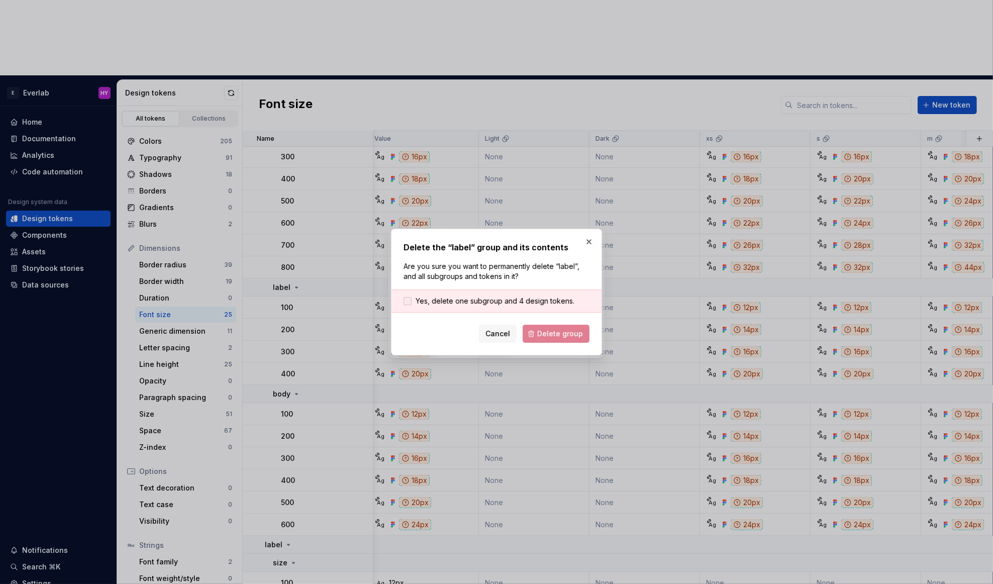
click at [409, 301] on div at bounding box center [408, 301] width 8 height 8
click at [552, 334] on span "Delete group" at bounding box center [560, 334] width 46 height 10
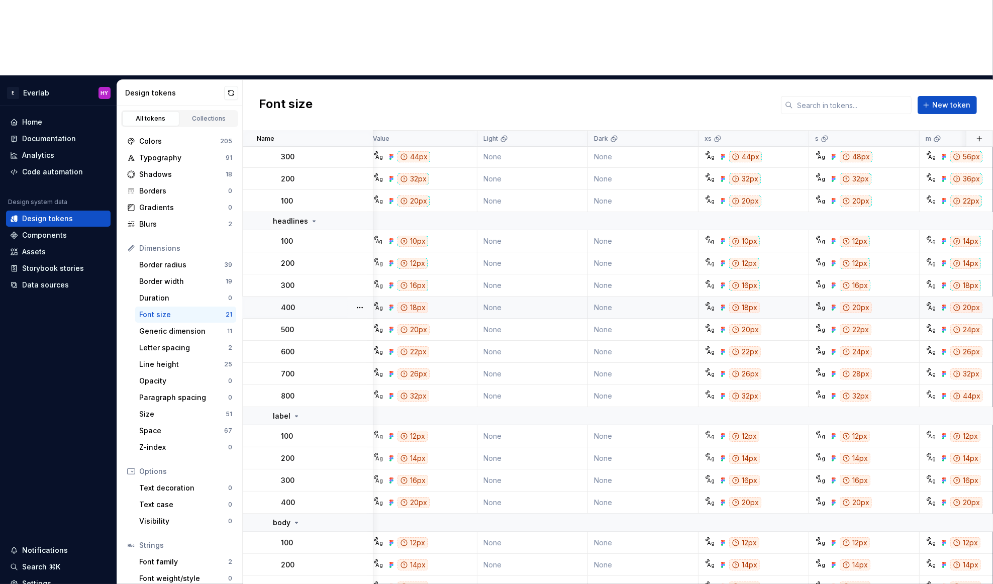
scroll to position [59, 7]
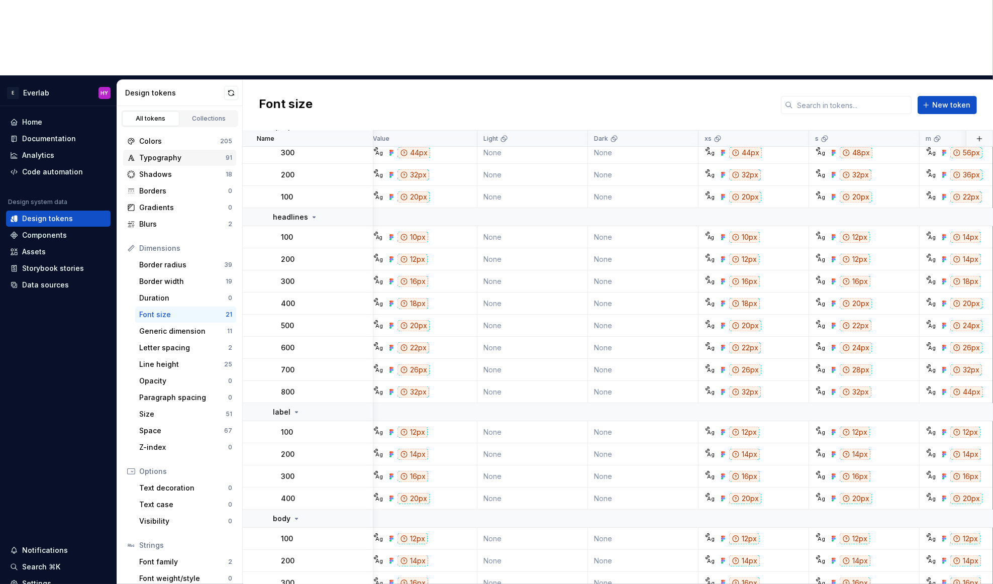
click at [195, 153] on div "Typography" at bounding box center [182, 158] width 86 height 10
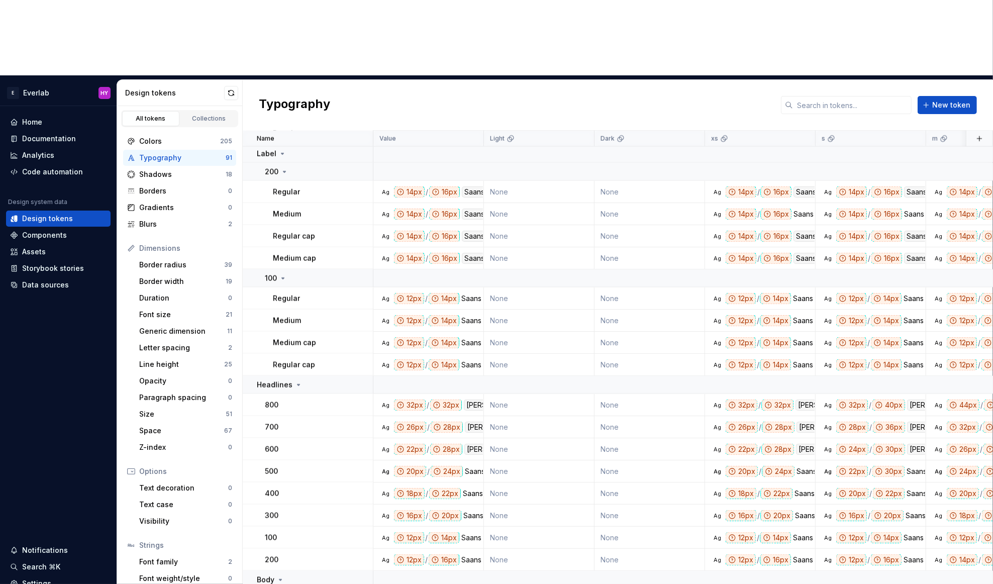
scroll to position [1293, 0]
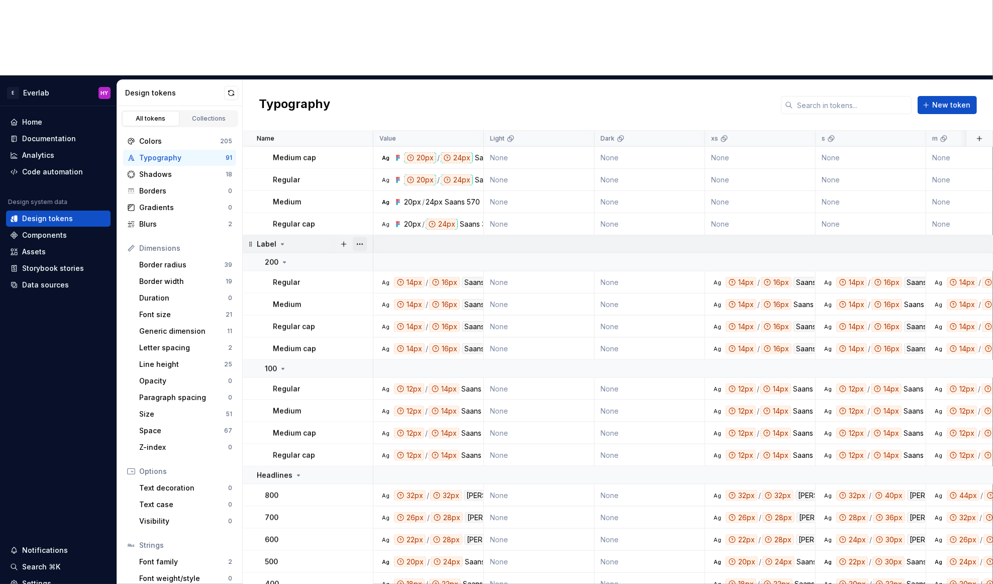
click at [360, 237] on button "button" at bounding box center [360, 244] width 14 height 14
click at [388, 281] on div "Delete group" at bounding box center [403, 282] width 65 height 10
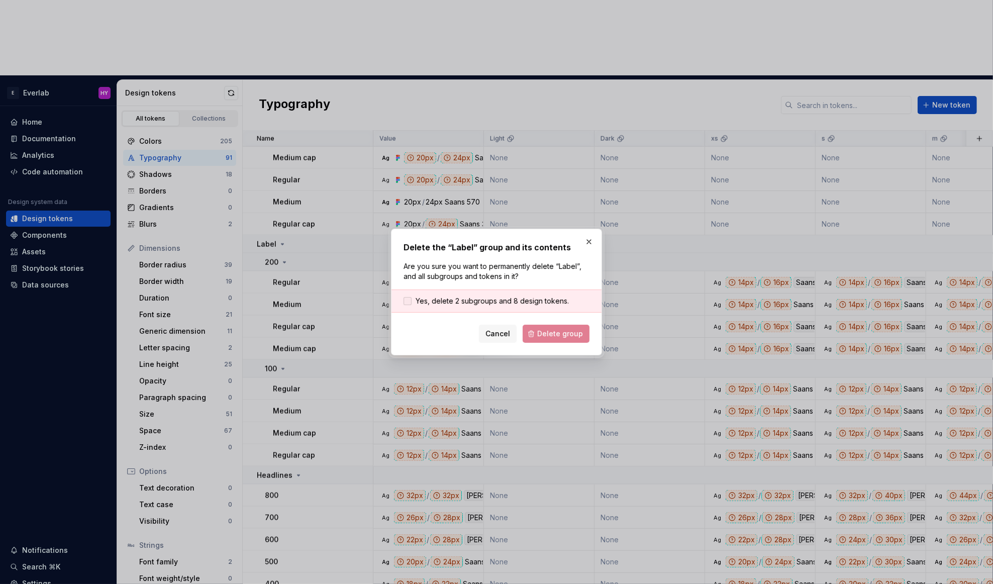
click at [404, 306] on label "Yes, delete 2 subgroups and 8 design tokens." at bounding box center [486, 301] width 165 height 10
click at [562, 332] on span "Delete group" at bounding box center [560, 334] width 46 height 10
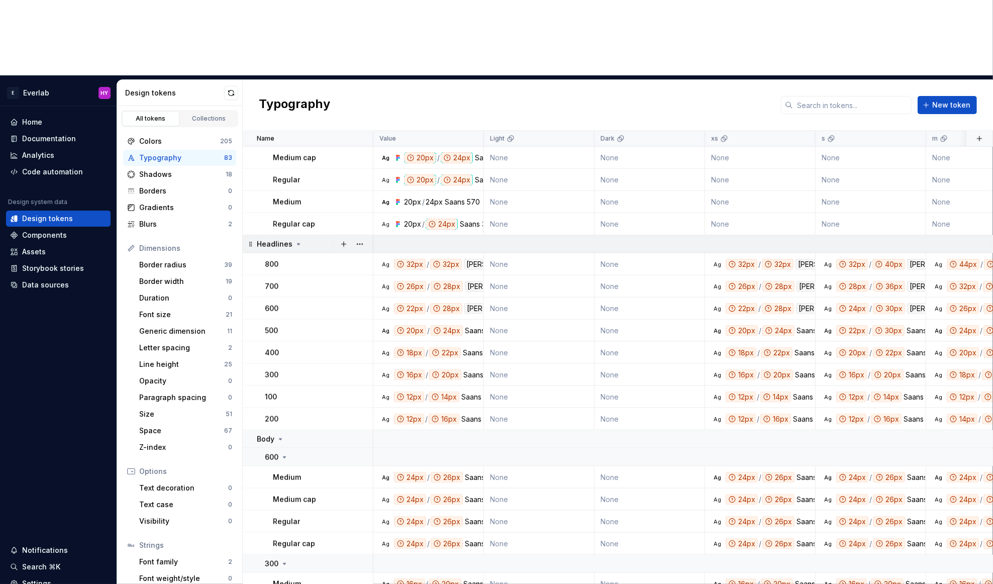
click at [370, 235] on div at bounding box center [352, 244] width 42 height 18
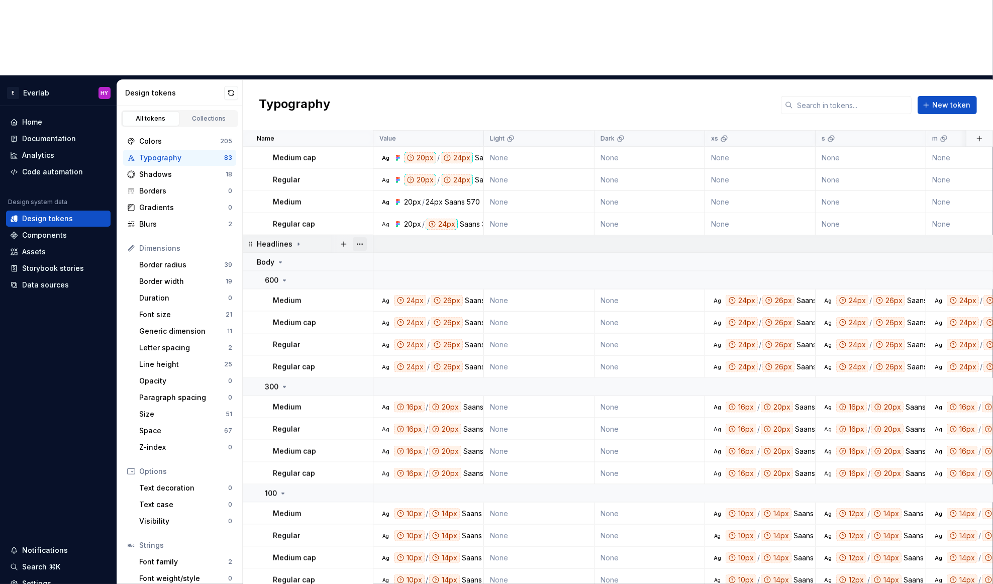
click at [363, 237] on button "button" at bounding box center [360, 244] width 14 height 14
click at [395, 282] on div "Delete group" at bounding box center [403, 282] width 65 height 10
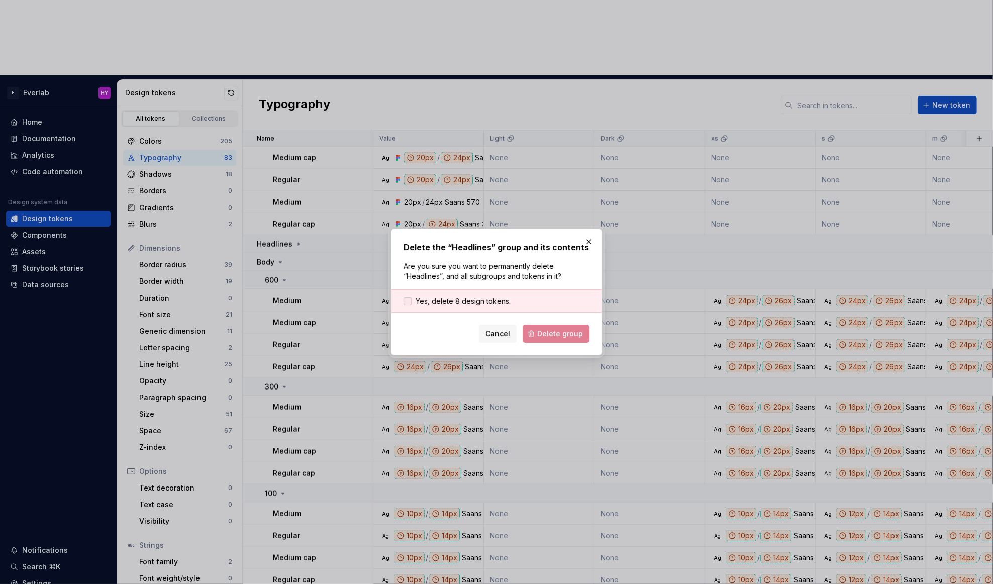
click at [405, 300] on div at bounding box center [408, 301] width 8 height 8
click at [549, 333] on span "Delete group" at bounding box center [560, 334] width 46 height 10
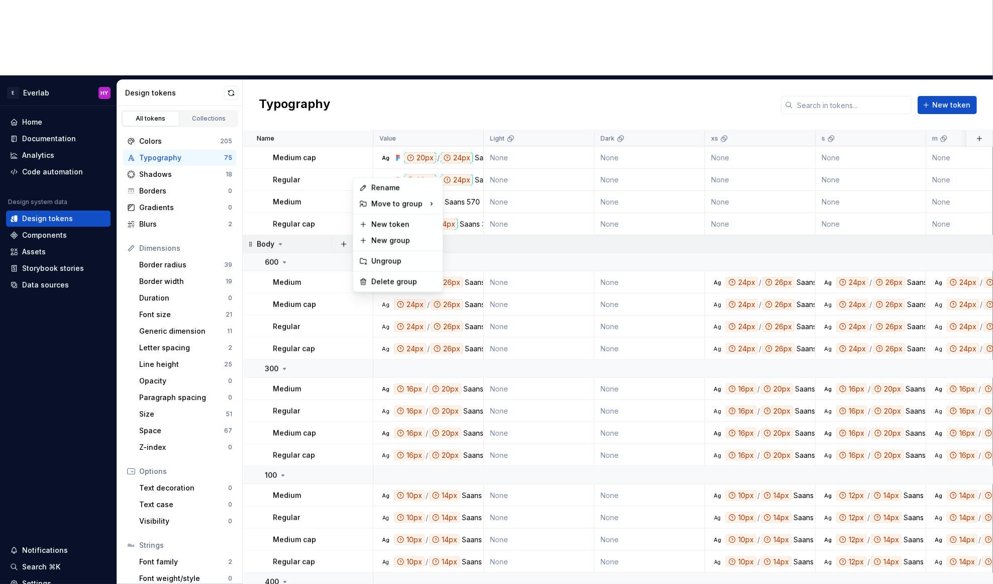
click at [359, 237] on button "button" at bounding box center [360, 244] width 14 height 14
click at [386, 283] on div "Delete group" at bounding box center [403, 282] width 65 height 10
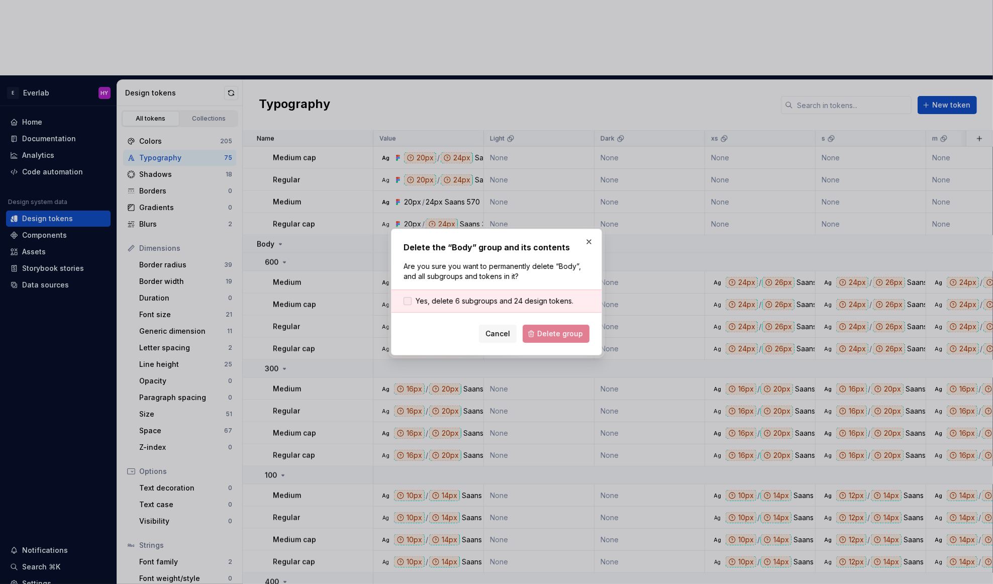
click at [409, 297] on label "Yes, delete 6 subgroups and 24 design tokens." at bounding box center [489, 301] width 170 height 10
click at [547, 334] on span "Delete group" at bounding box center [560, 334] width 46 height 10
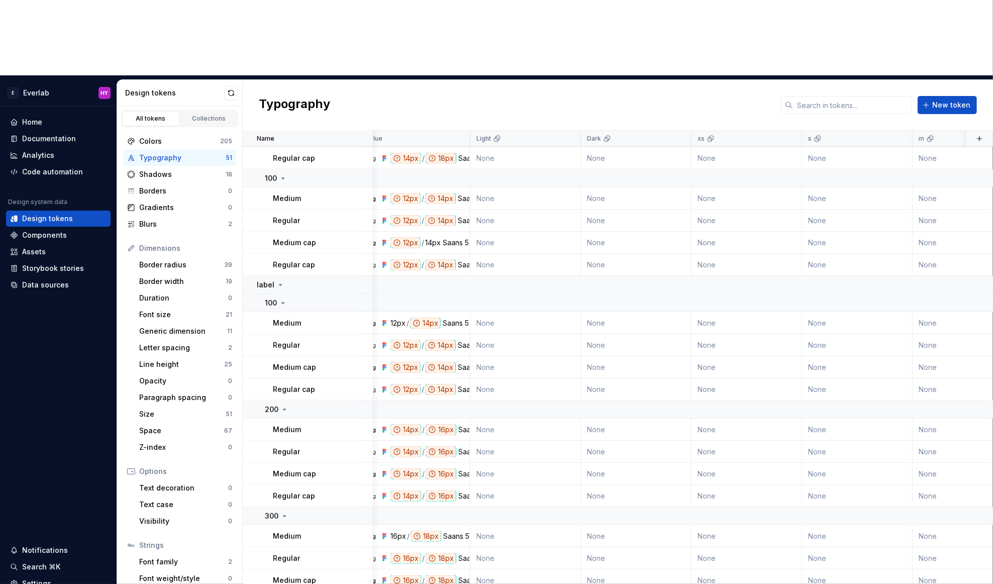
scroll to position [867, 14]
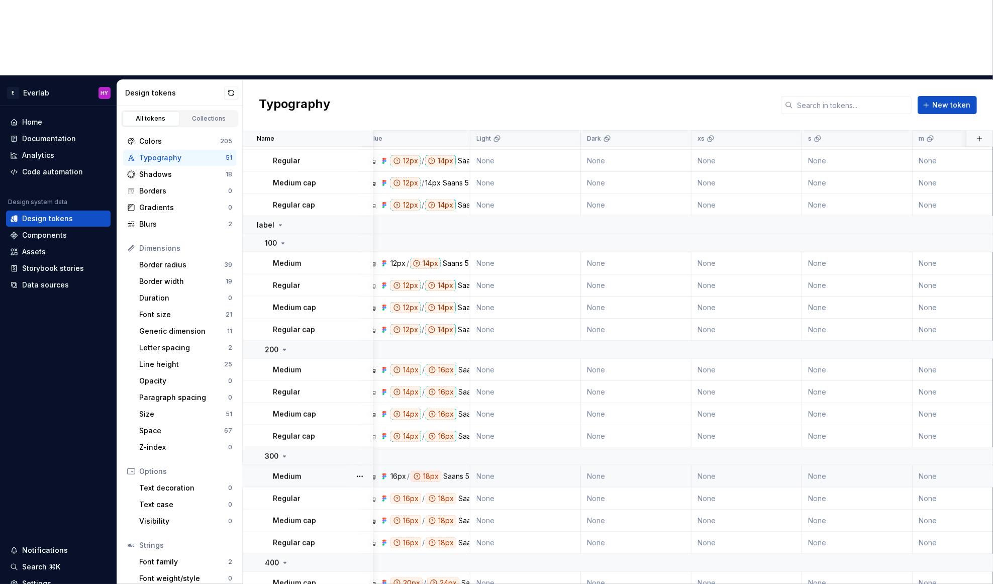
click at [416, 465] on td "Ag 16px / 18px Saans 570" at bounding box center [415, 476] width 111 height 22
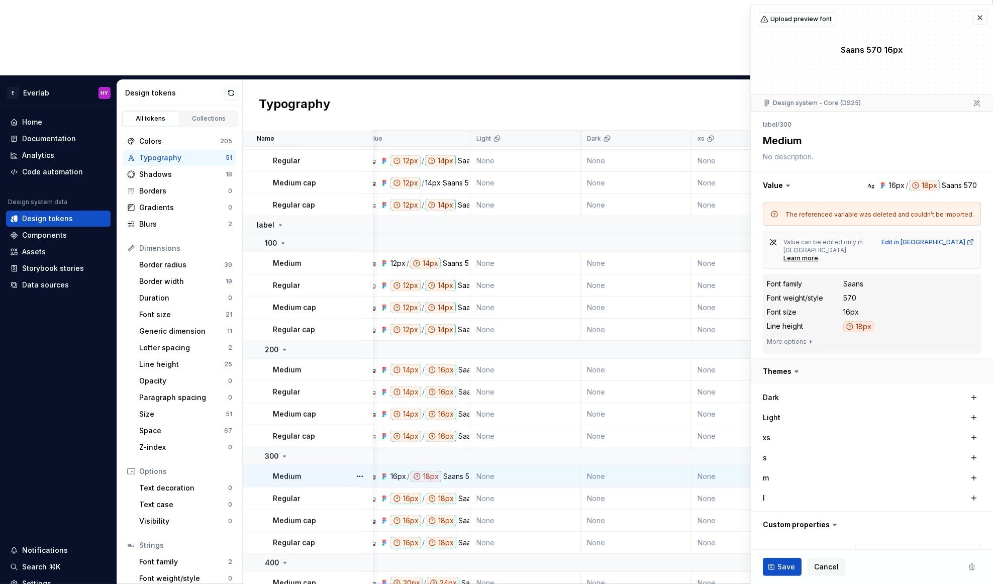
type textarea "*"
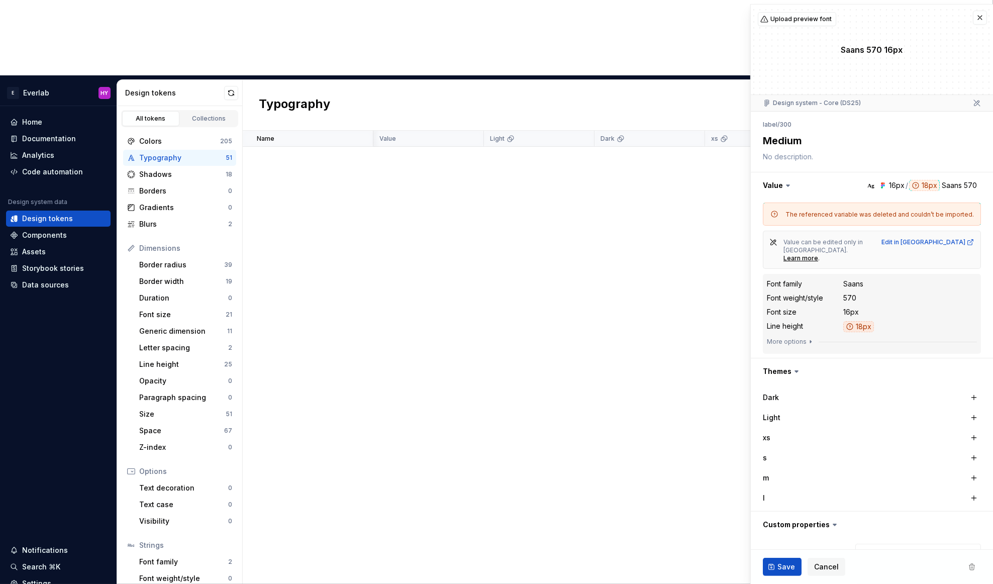
scroll to position [867, 14]
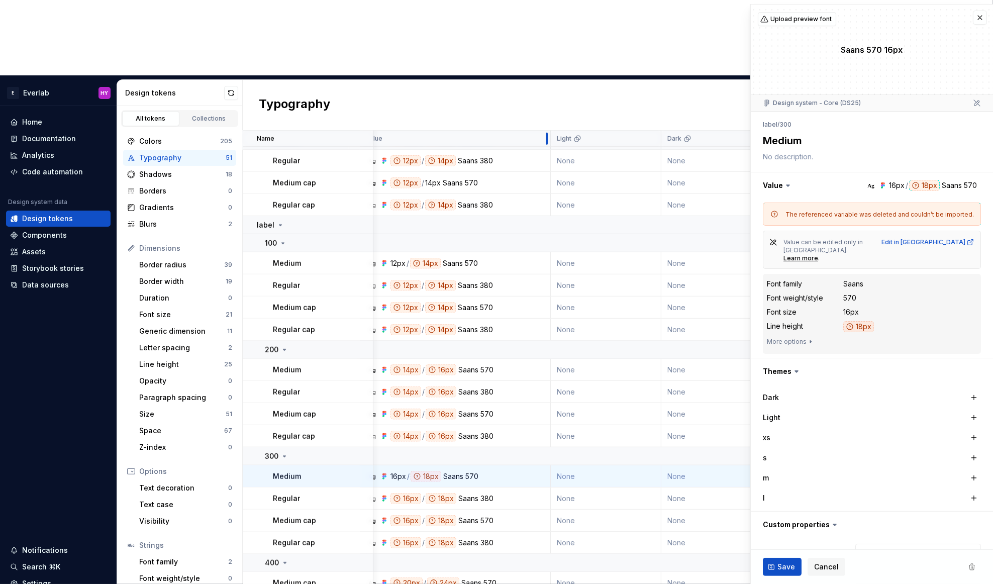
drag, startPoint x: 469, startPoint y: 63, endPoint x: 550, endPoint y: 71, distance: 80.8
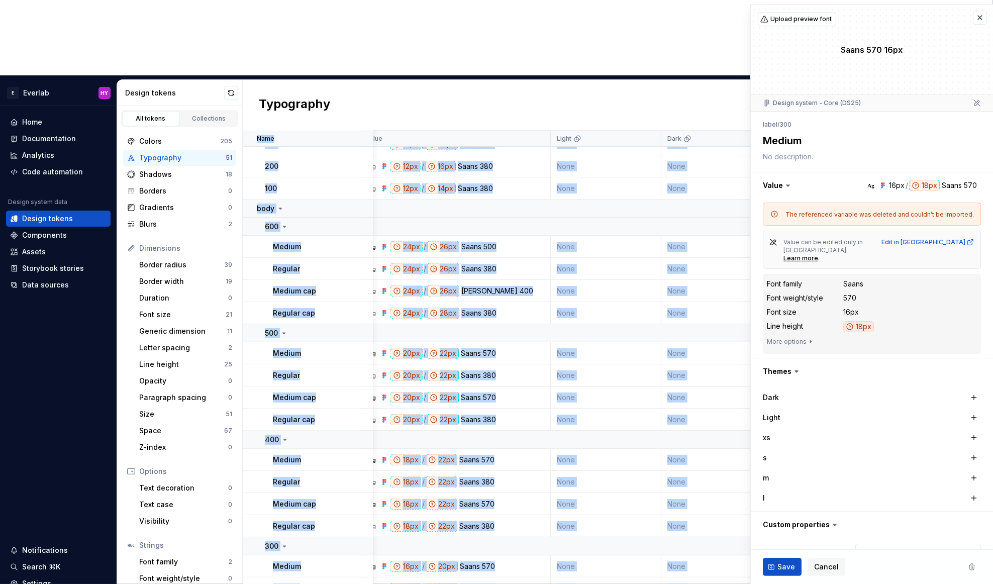
scroll to position [0, 14]
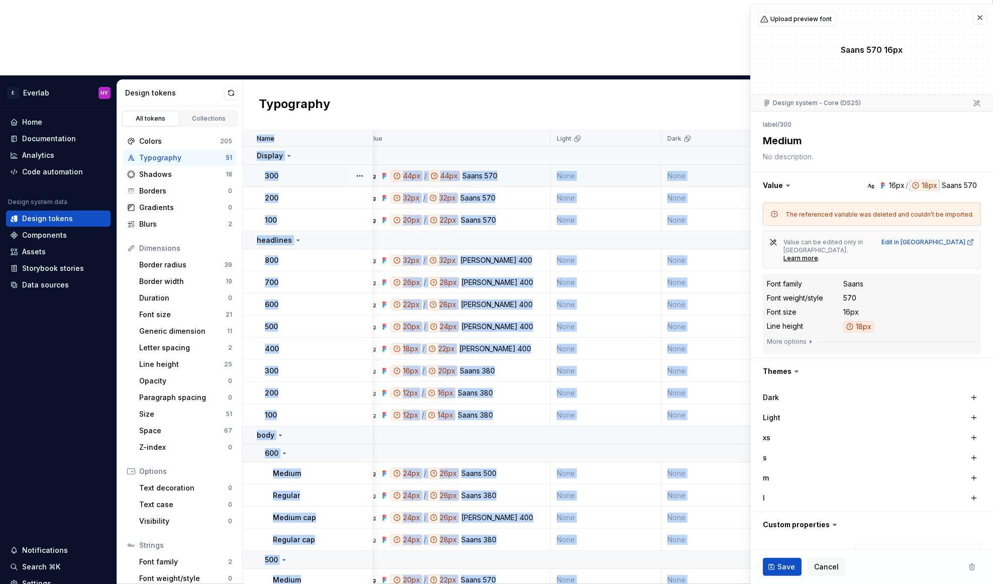
click at [502, 170] on div "Ag 44px / 44px Saans 570" at bounding box center [457, 175] width 183 height 11
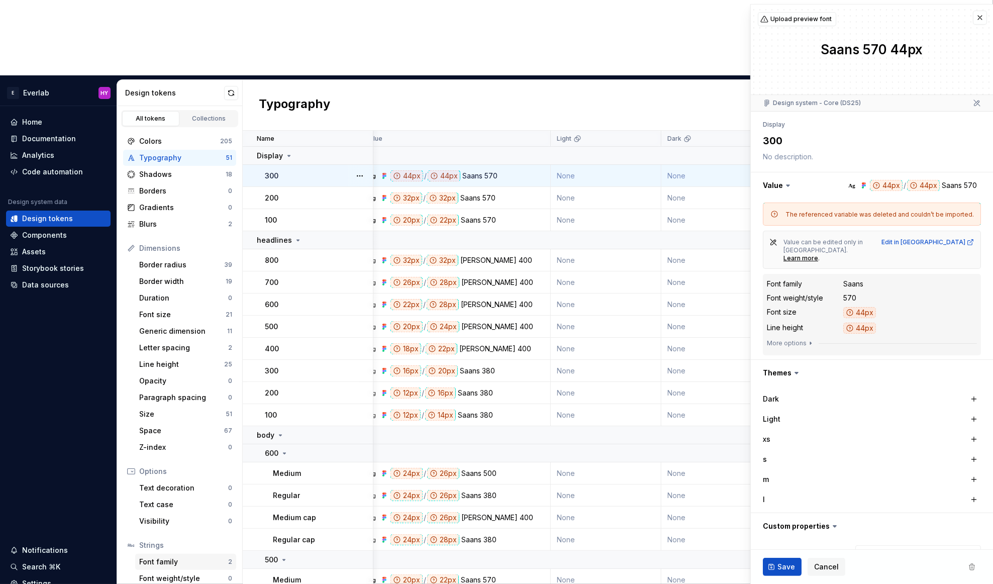
click at [178, 557] on div "Font family" at bounding box center [183, 562] width 89 height 10
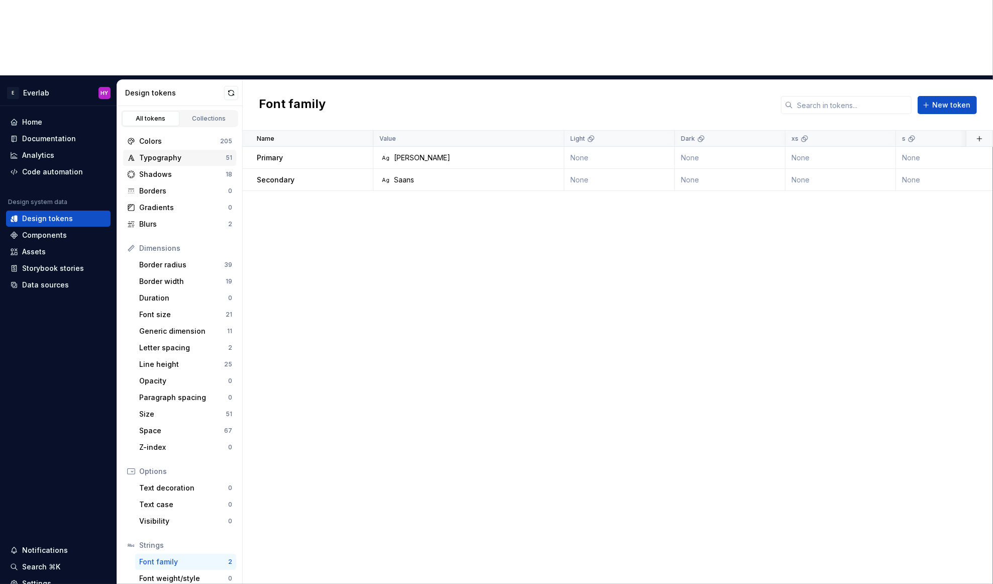
click at [179, 153] on div "Typography" at bounding box center [182, 158] width 86 height 10
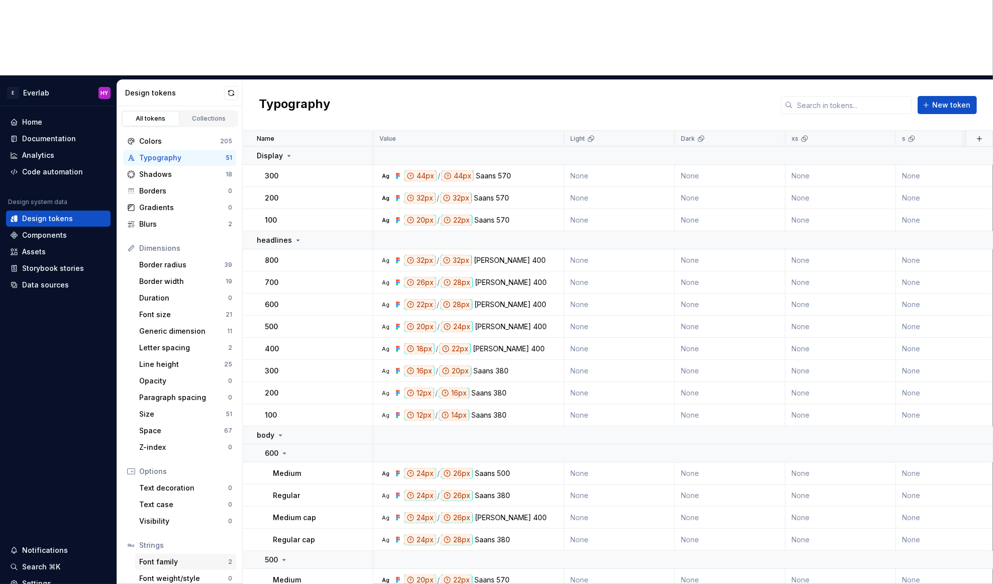
click at [164, 557] on div "Font family" at bounding box center [183, 562] width 89 height 10
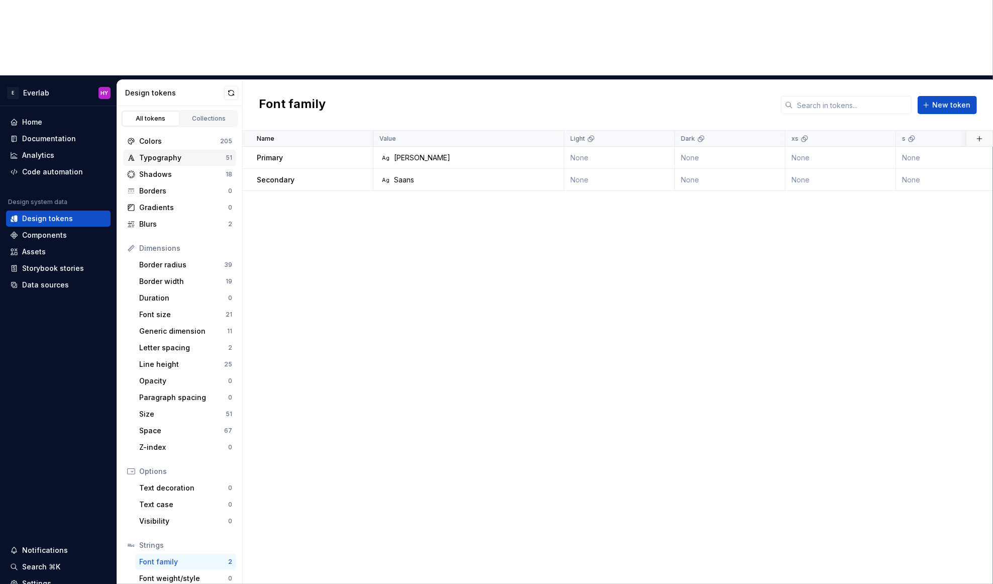
click at [183, 150] on div "Typography 51" at bounding box center [179, 158] width 113 height 16
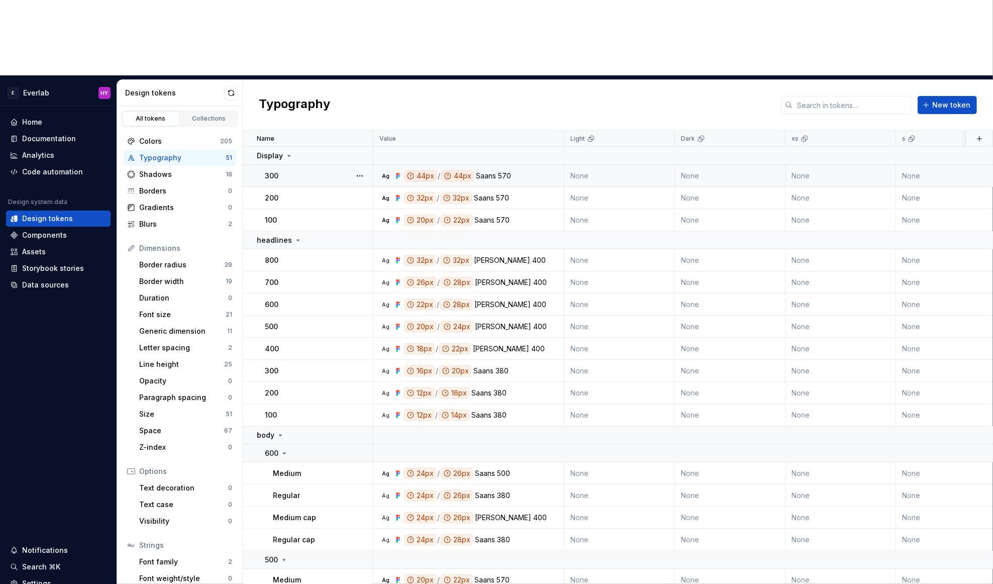
click at [512, 170] on div "Ag 44px / 44px Saans 570" at bounding box center [471, 175] width 183 height 11
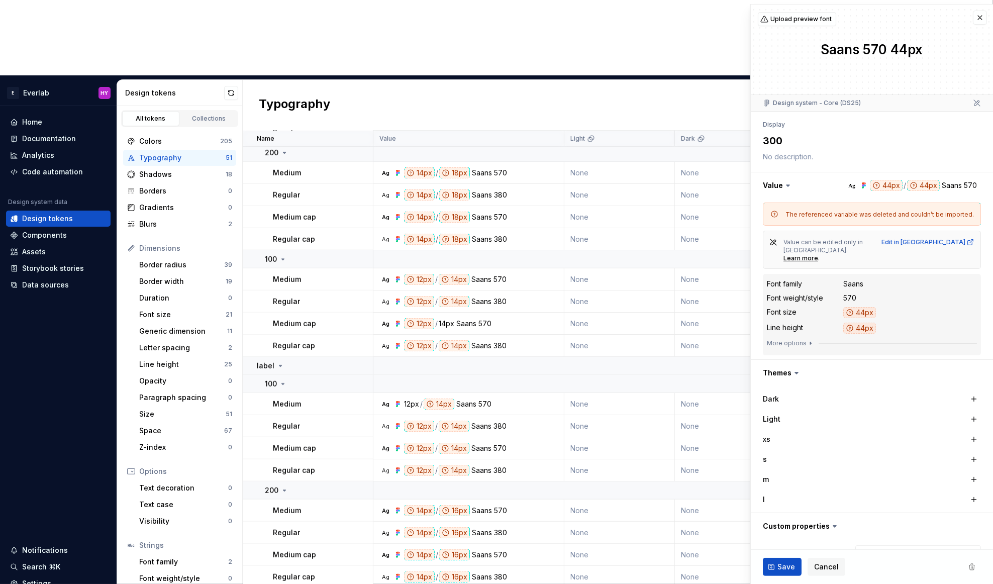
scroll to position [727, 0]
click at [456, 318] on div "Saans" at bounding box center [466, 323] width 20 height 11
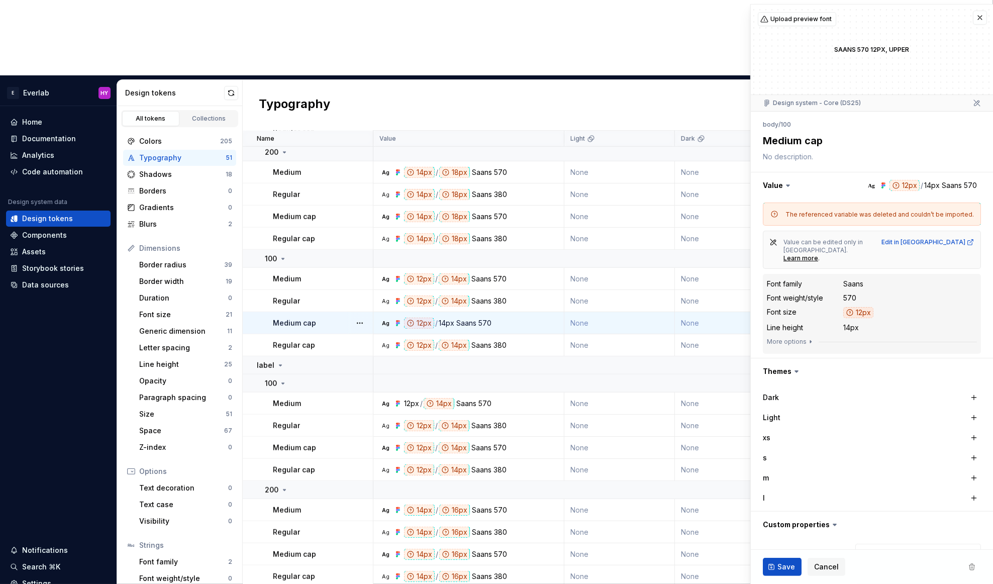
click at [469, 312] on td "Ag 12px / 14px Saans 570" at bounding box center [468, 323] width 191 height 22
click at [357, 316] on button "button" at bounding box center [360, 323] width 14 height 14
click at [286, 250] on html "E Everlab HY Home Documentation Analytics Code automation Design system data De…" at bounding box center [496, 292] width 993 height 584
click at [487, 318] on div "570" at bounding box center [484, 323] width 13 height 11
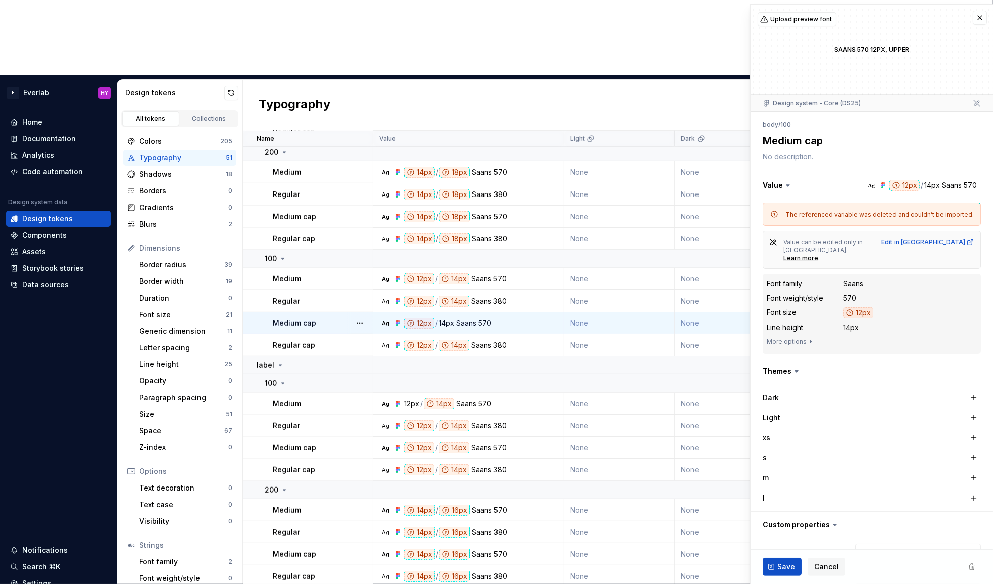
click at [862, 323] on dd "14px" at bounding box center [910, 328] width 134 height 10
click at [801, 338] on button "More options" at bounding box center [791, 342] width 48 height 8
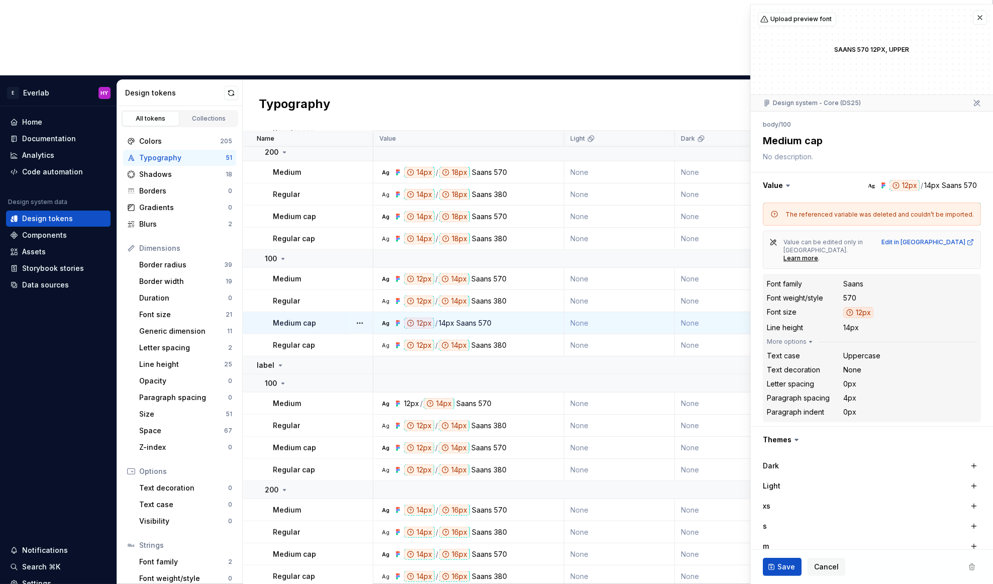
click at [856, 323] on div "14px" at bounding box center [851, 328] width 16 height 10
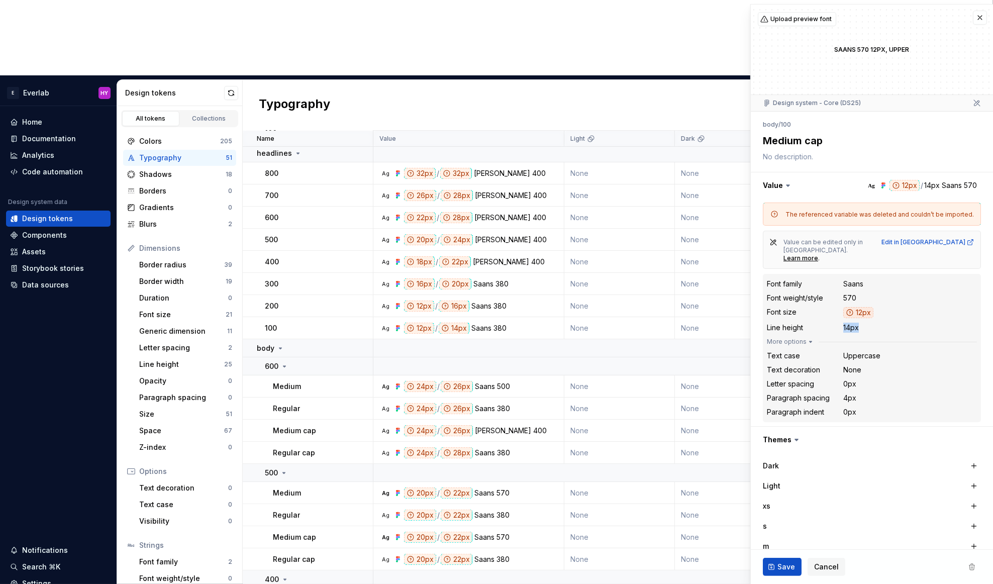
scroll to position [662, 0]
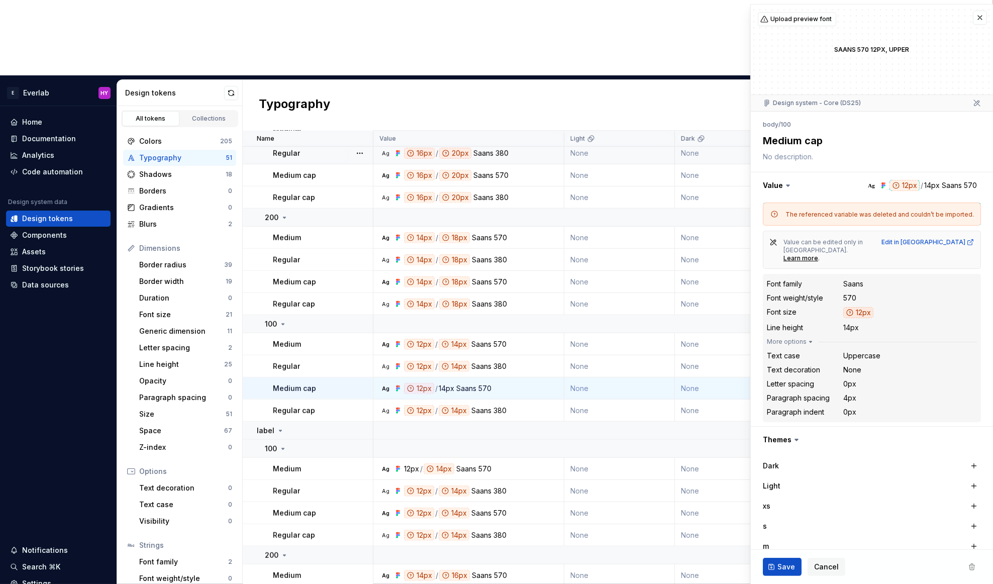
click at [502, 148] on div "380" at bounding box center [502, 153] width 13 height 11
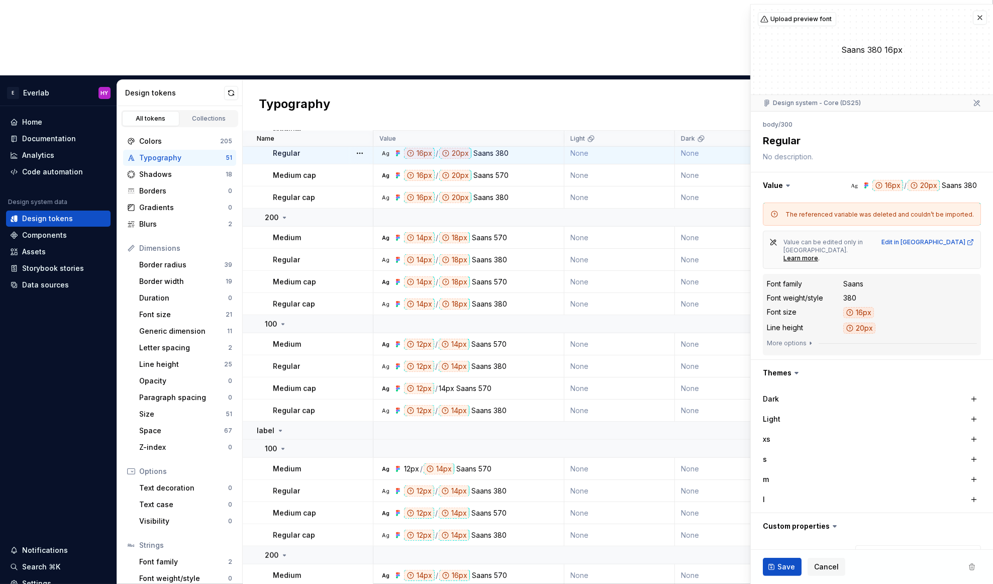
type textarea "*"
